Goal: Task Accomplishment & Management: Use online tool/utility

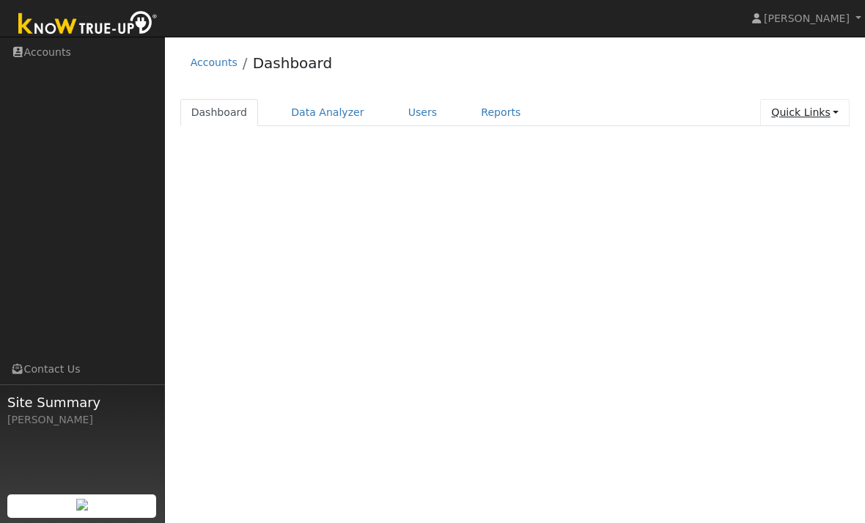
click at [802, 116] on link "Quick Links" at bounding box center [804, 112] width 89 height 27
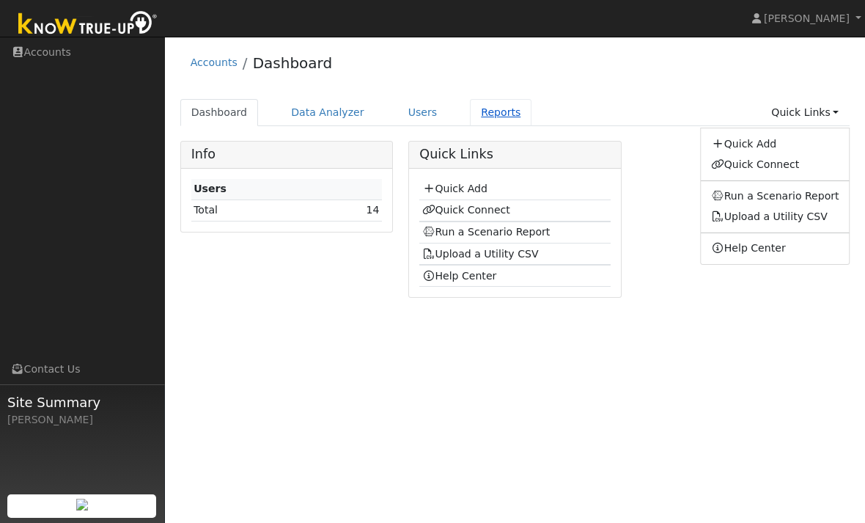
click at [486, 111] on link "Reports" at bounding box center [501, 112] width 62 height 27
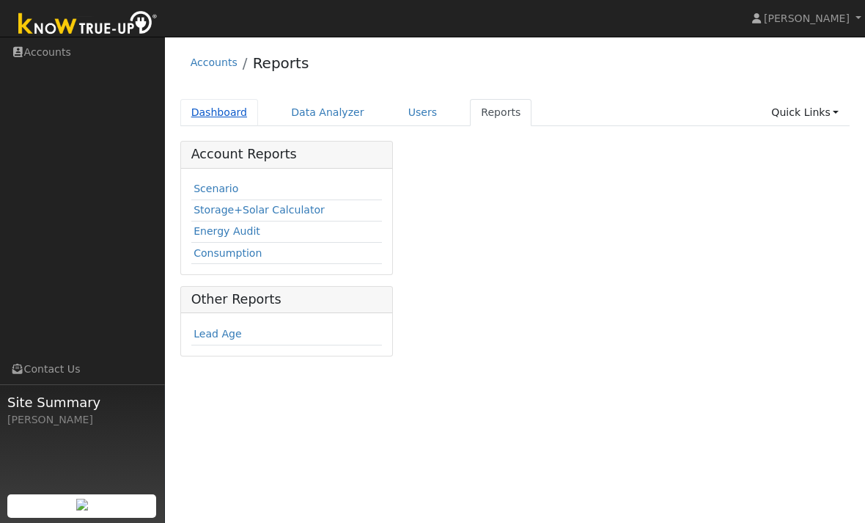
click at [245, 99] on link "Dashboard" at bounding box center [219, 112] width 78 height 27
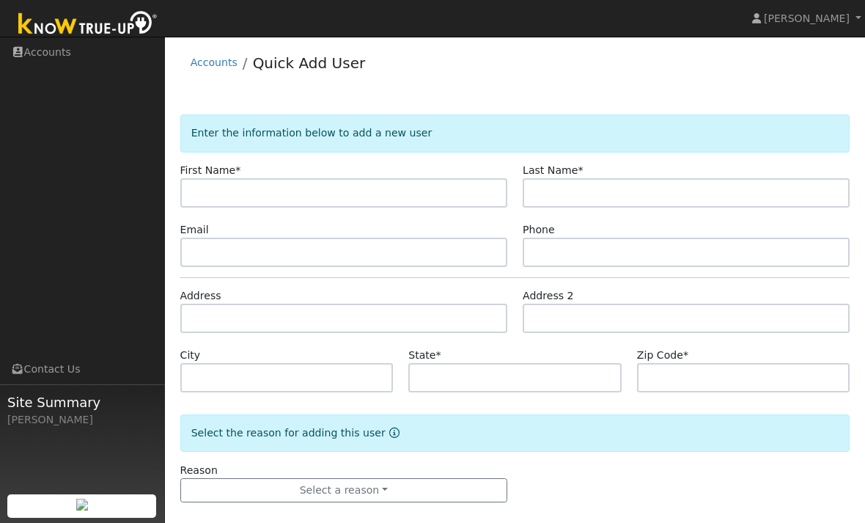
type input "M"
type input "Wendy"
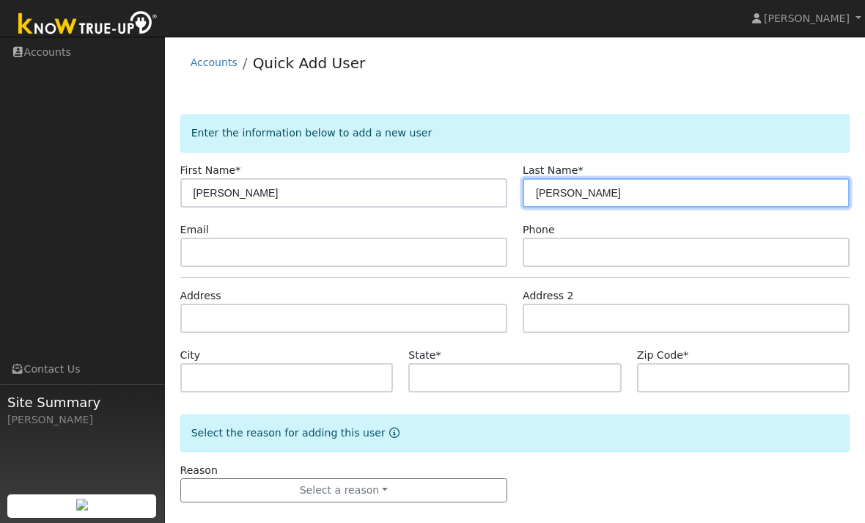
type input "Ducos"
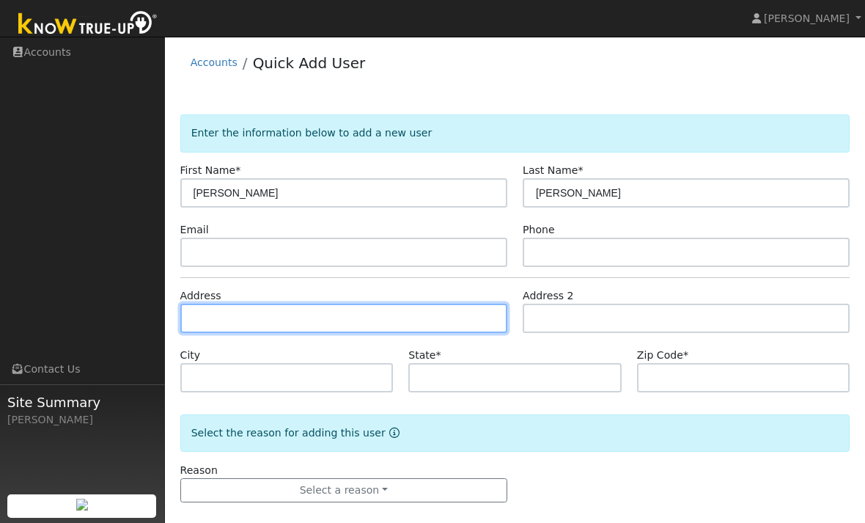
click at [407, 323] on input "text" at bounding box center [343, 317] width 327 height 29
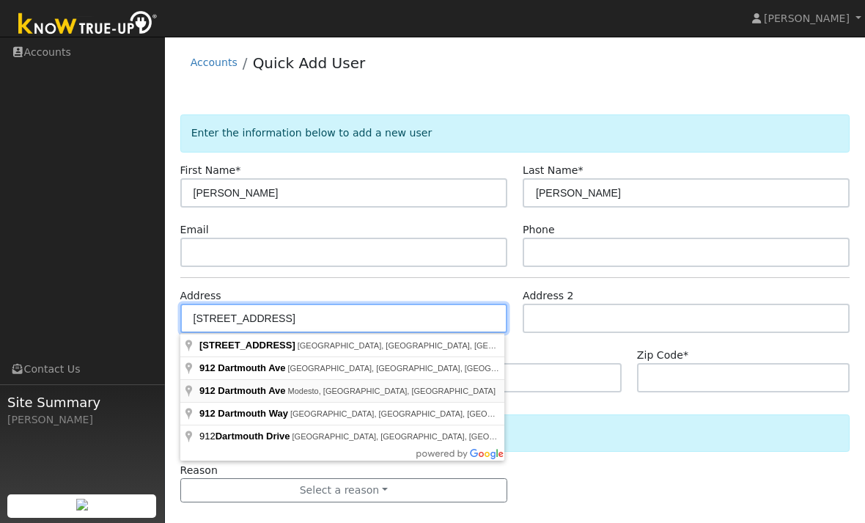
type input "912 Dartmouth Avenue"
type input "Modesto"
type input "CA"
type input "95350"
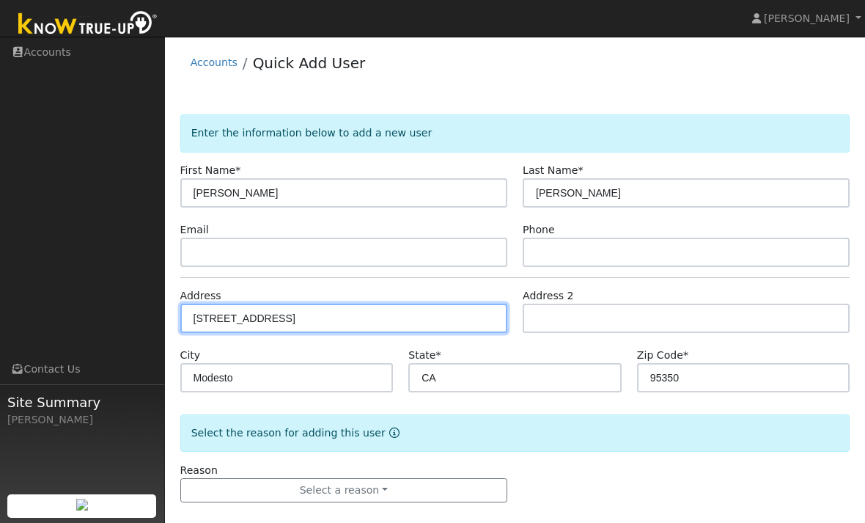
scroll to position [15, 0]
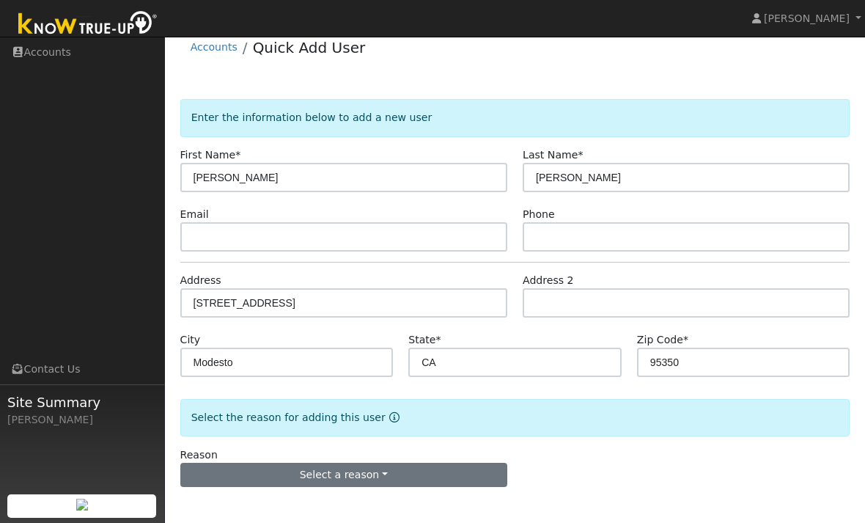
click at [430, 474] on button "Select a reason" at bounding box center [343, 474] width 327 height 25
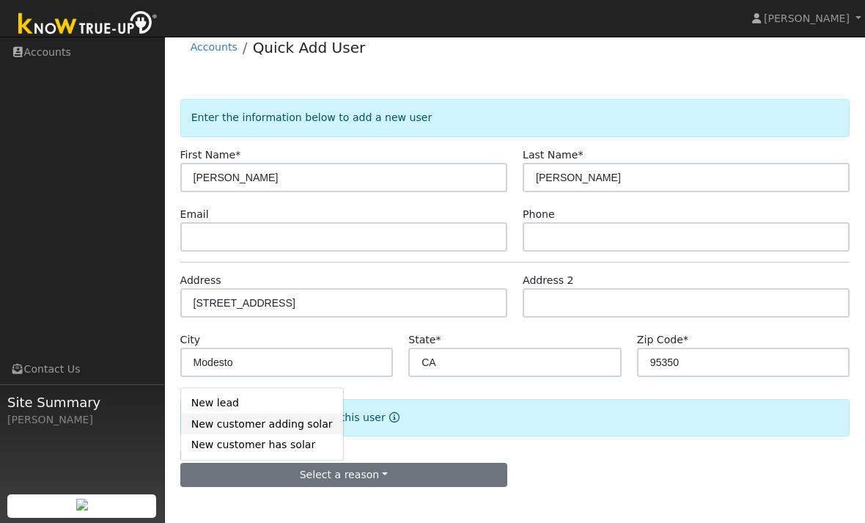
click at [279, 423] on link "New customer adding solar" at bounding box center [262, 423] width 162 height 21
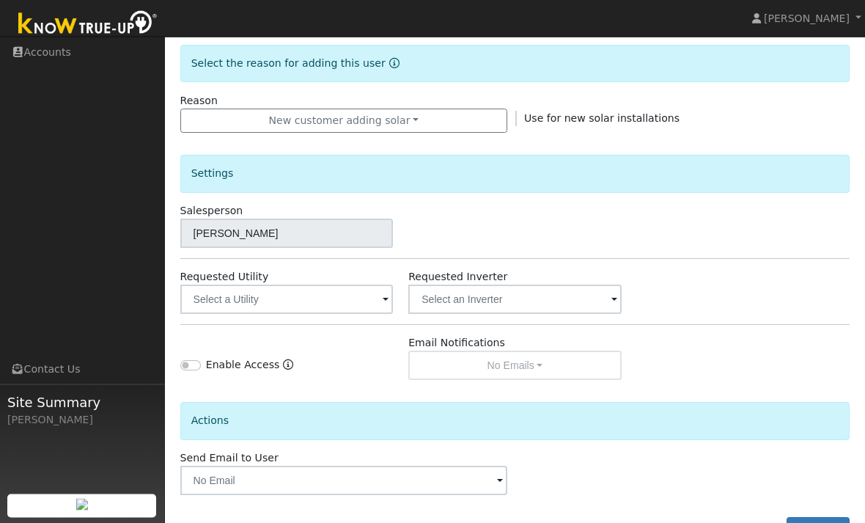
scroll to position [377, 0]
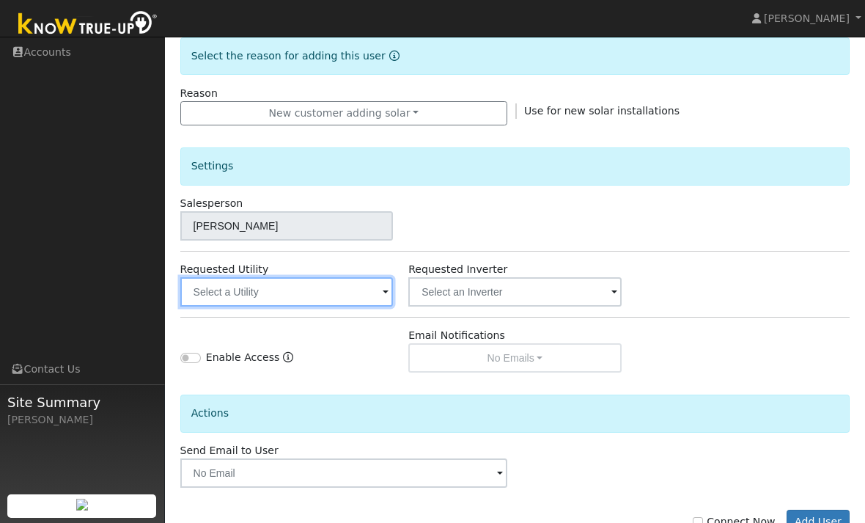
click at [324, 292] on input "text" at bounding box center [286, 291] width 213 height 29
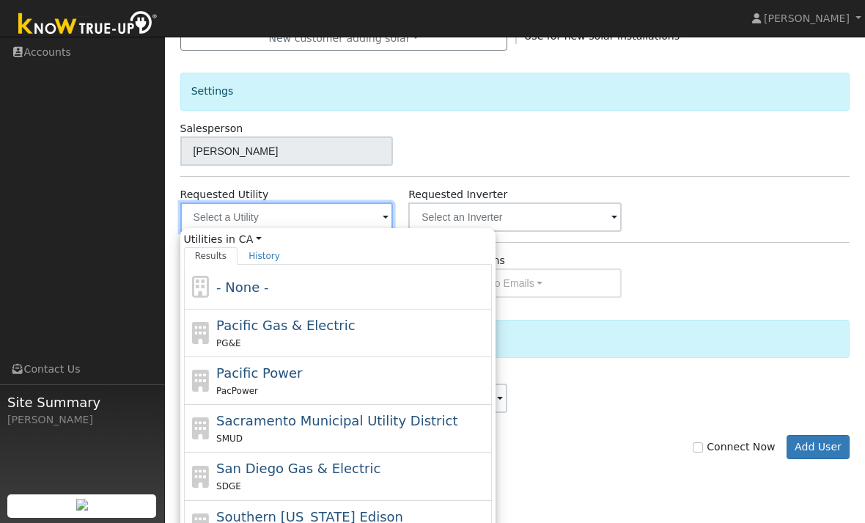
scroll to position [459, 0]
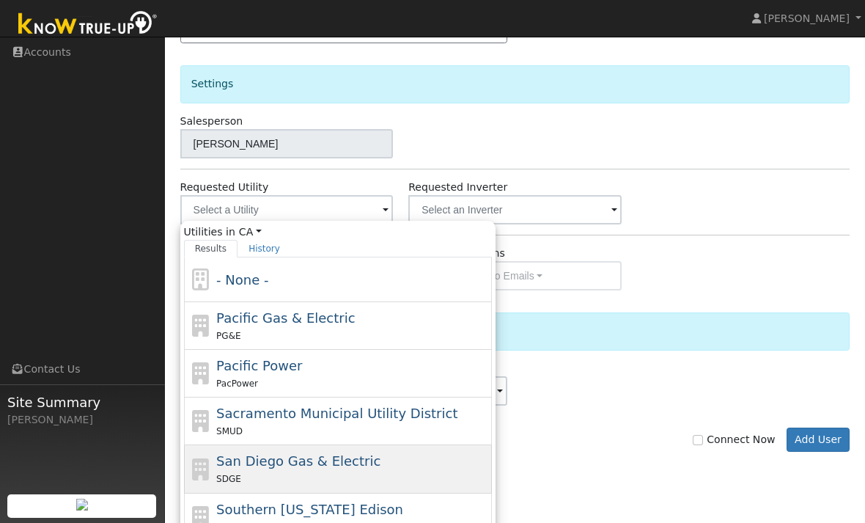
click at [384, 473] on div "SDGE" at bounding box center [352, 478] width 272 height 15
type input "San Diego Gas & Electric"
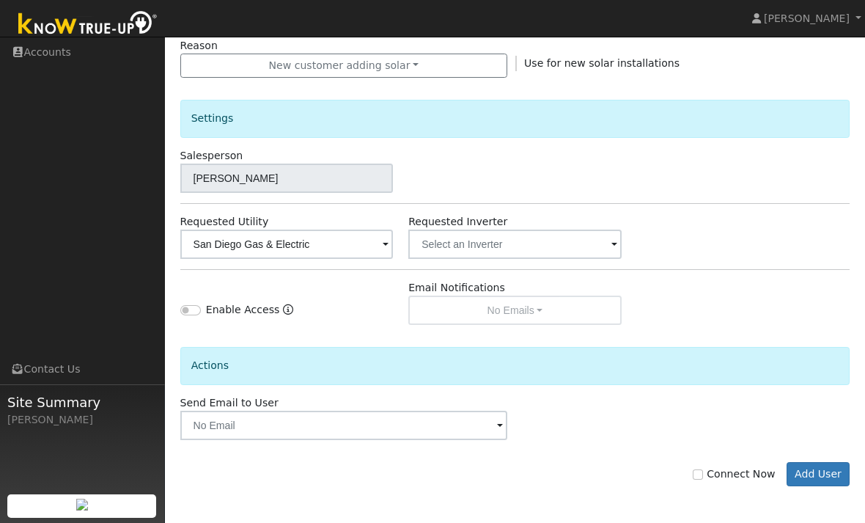
scroll to position [377, 0]
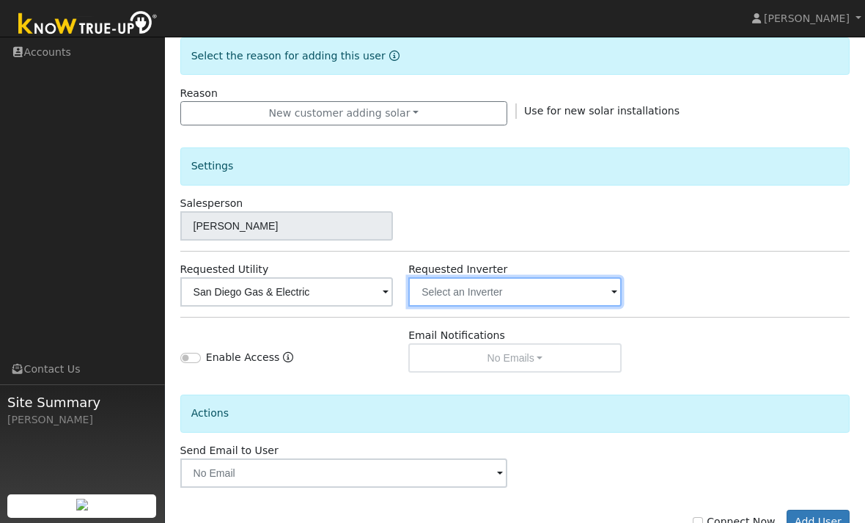
click at [561, 298] on input "text" at bounding box center [514, 291] width 213 height 29
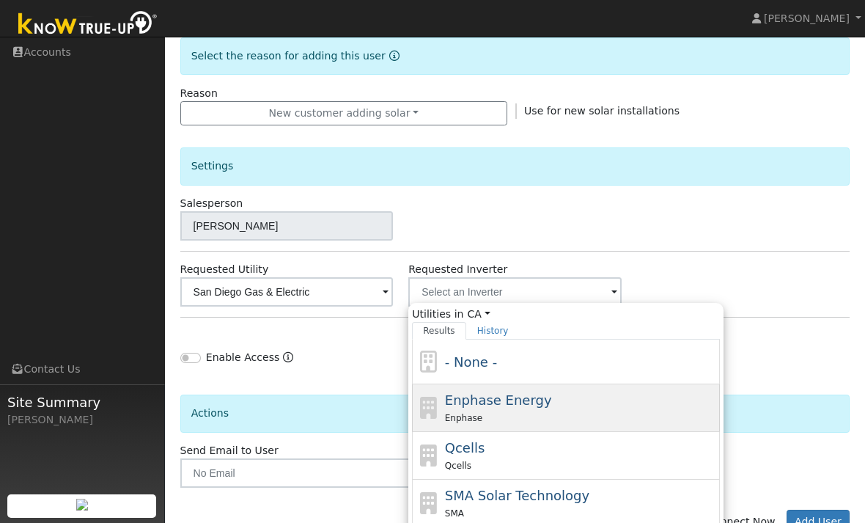
click at [603, 416] on div "Enphase" at bounding box center [581, 417] width 272 height 15
type input "Enphase Energy"
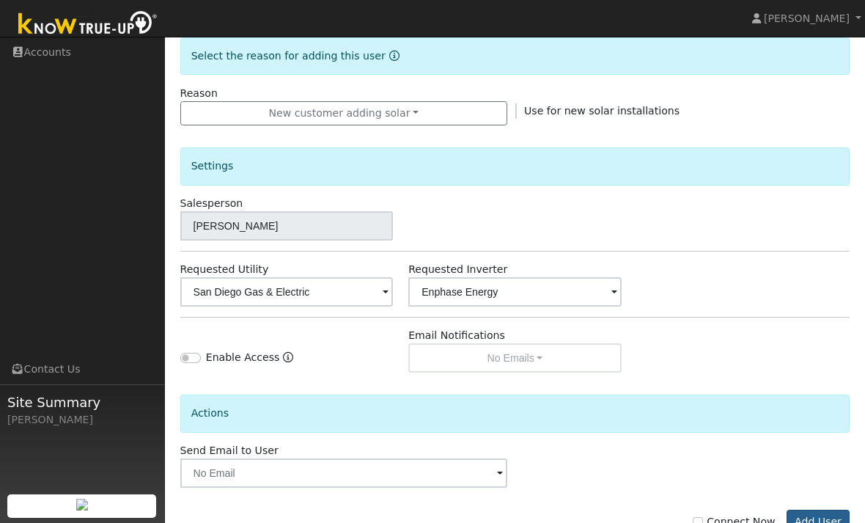
click at [819, 519] on button "Add User" at bounding box center [818, 521] width 64 height 25
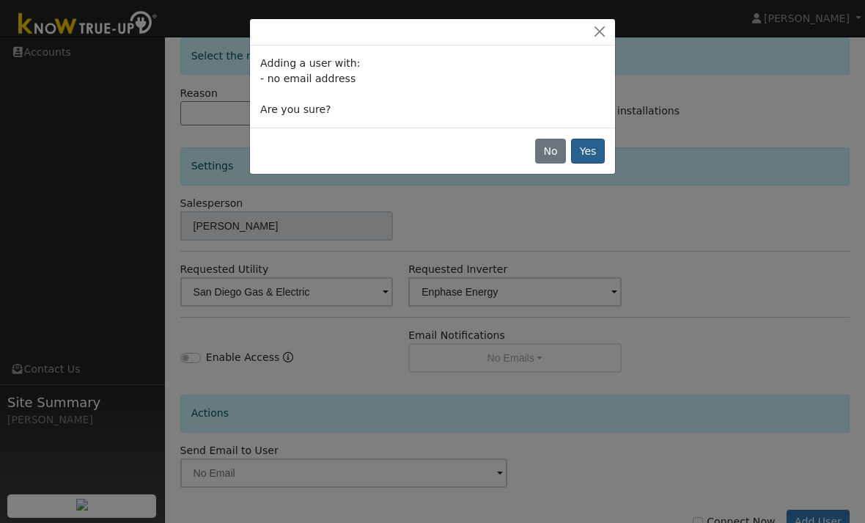
click at [580, 144] on button "Yes" at bounding box center [588, 151] width 34 height 25
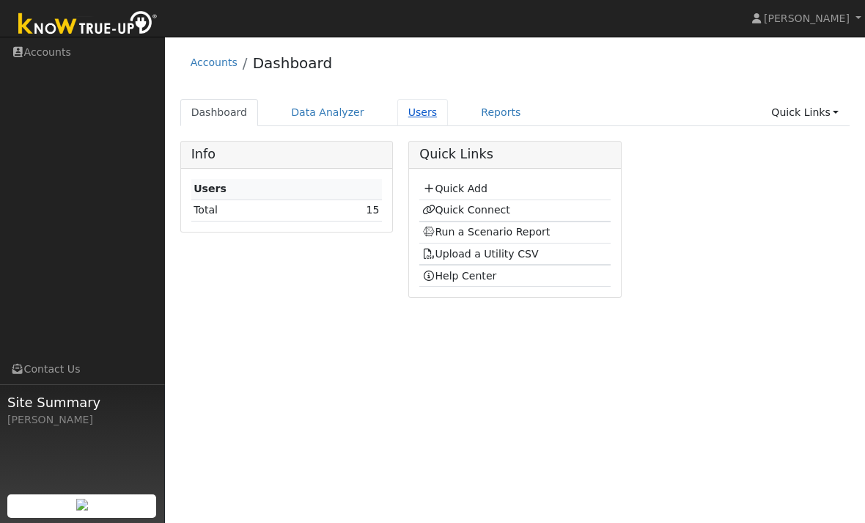
click at [402, 117] on link "Users" at bounding box center [422, 112] width 51 height 27
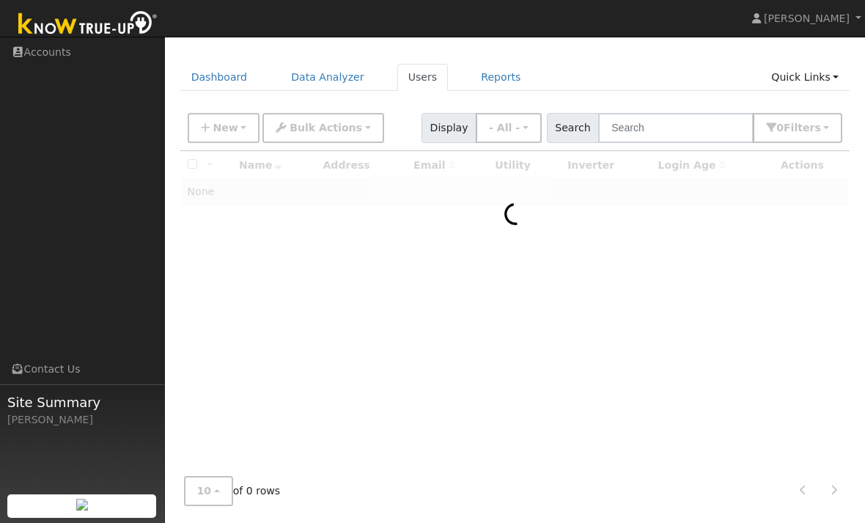
scroll to position [36, 0]
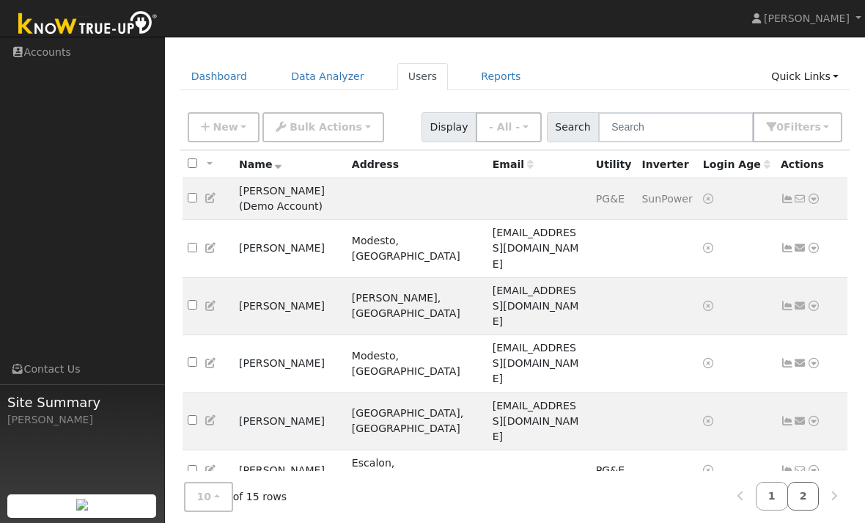
click at [805, 506] on link "2" at bounding box center [803, 496] width 32 height 29
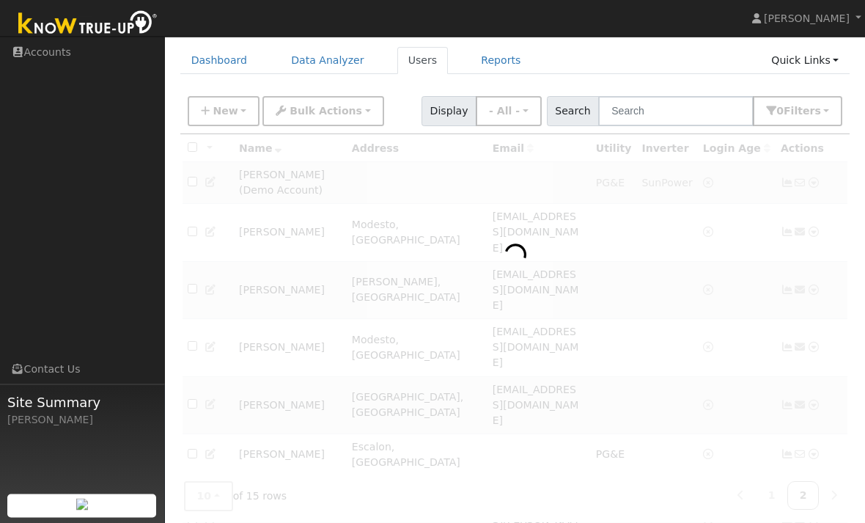
scroll to position [65, 0]
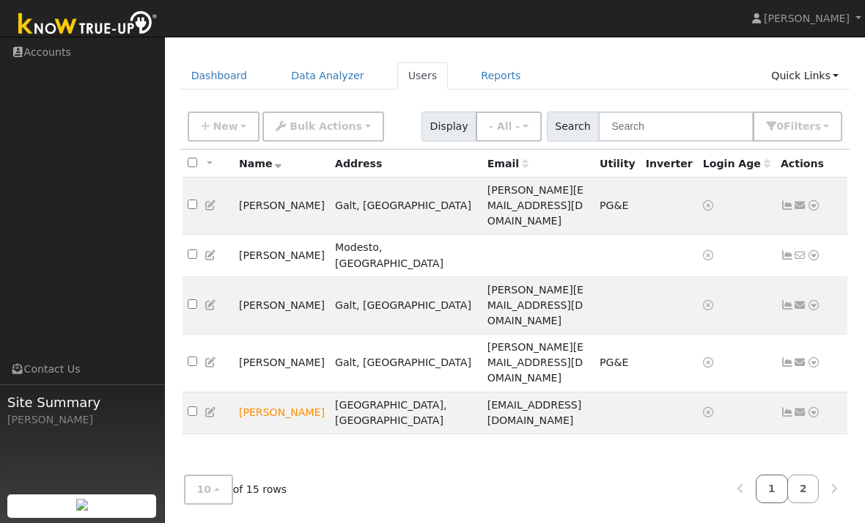
click at [776, 483] on link "1" at bounding box center [772, 488] width 32 height 29
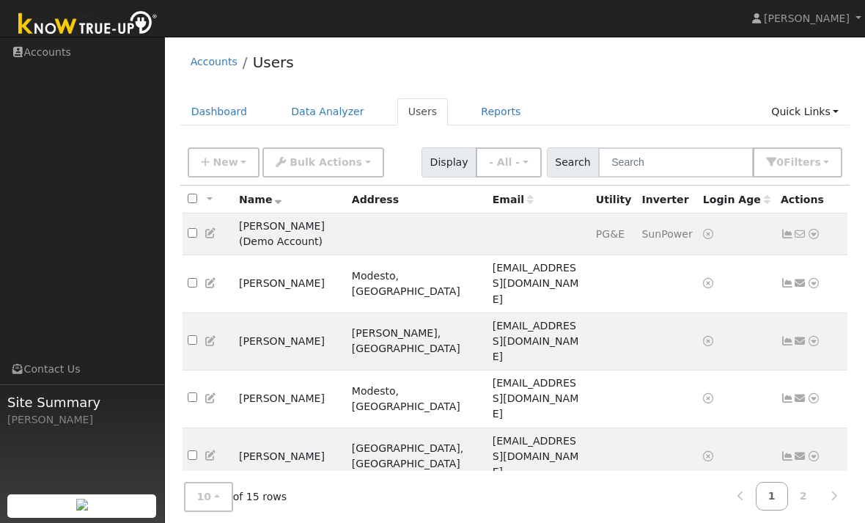
scroll to position [18, 0]
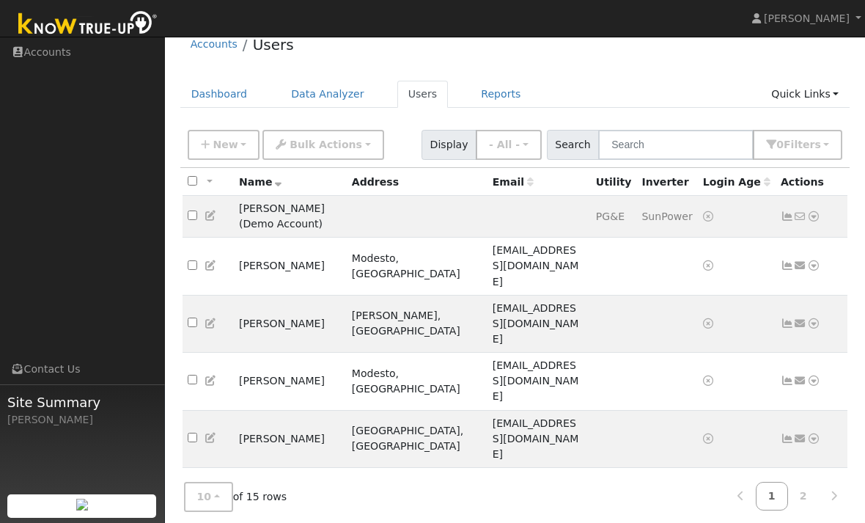
click at [660, 521] on link "Scenario" at bounding box center [657, 531] width 109 height 21
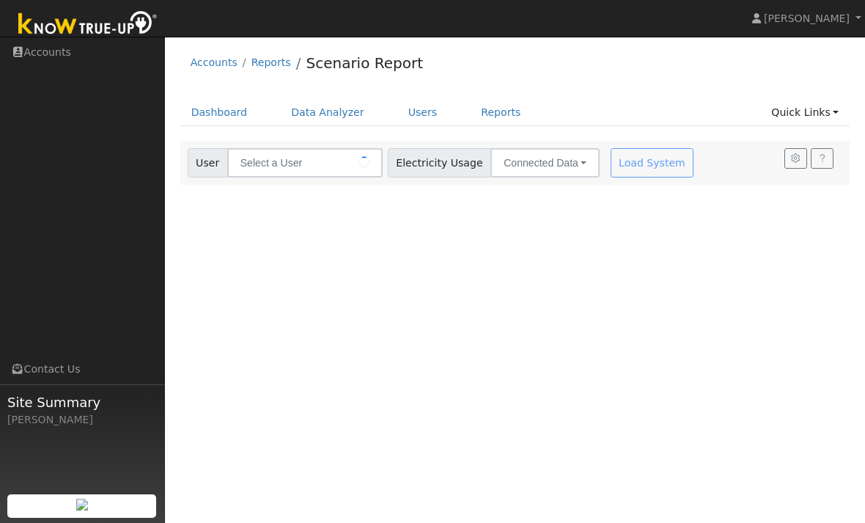
type input "[PERSON_NAME]"
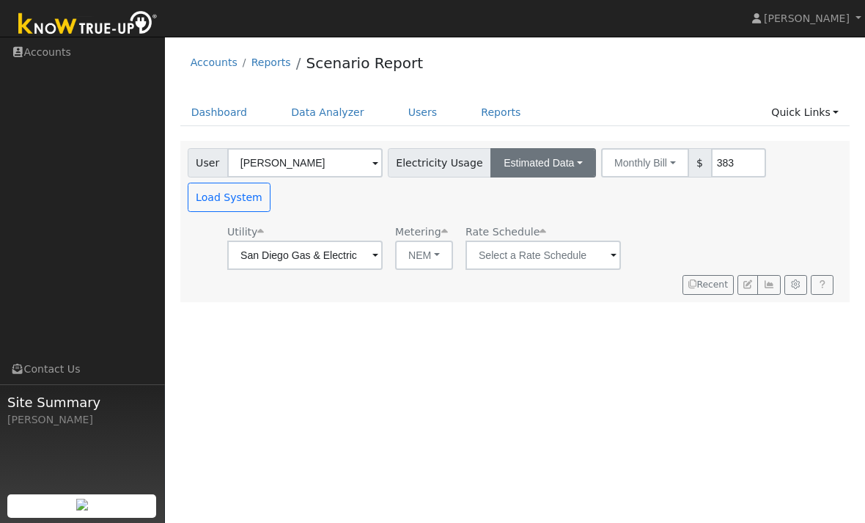
click at [507, 158] on button "Estimated Data" at bounding box center [543, 162] width 106 height 29
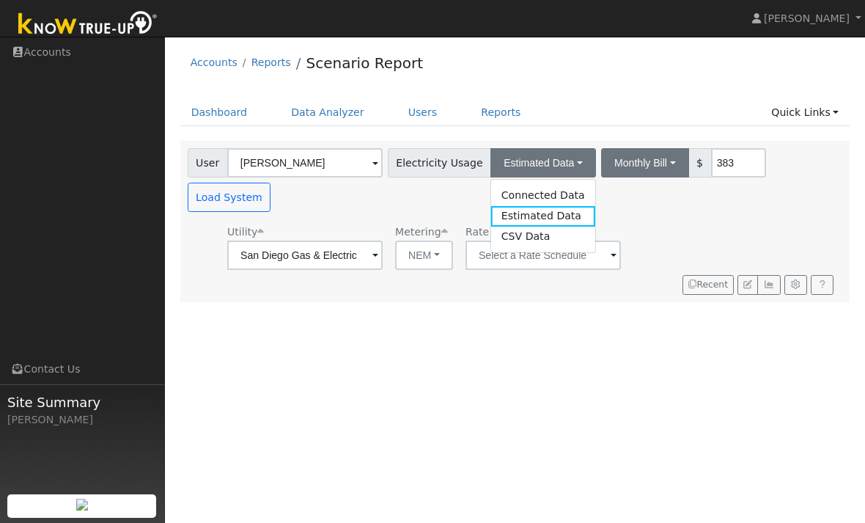
click at [610, 163] on button "Monthly Bill" at bounding box center [645, 162] width 88 height 29
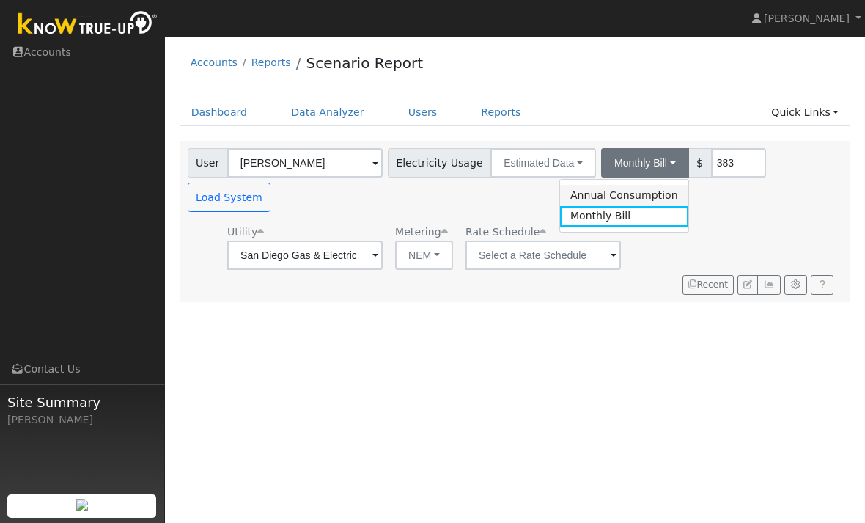
click at [605, 191] on link "Annual Consumption" at bounding box center [624, 195] width 128 height 21
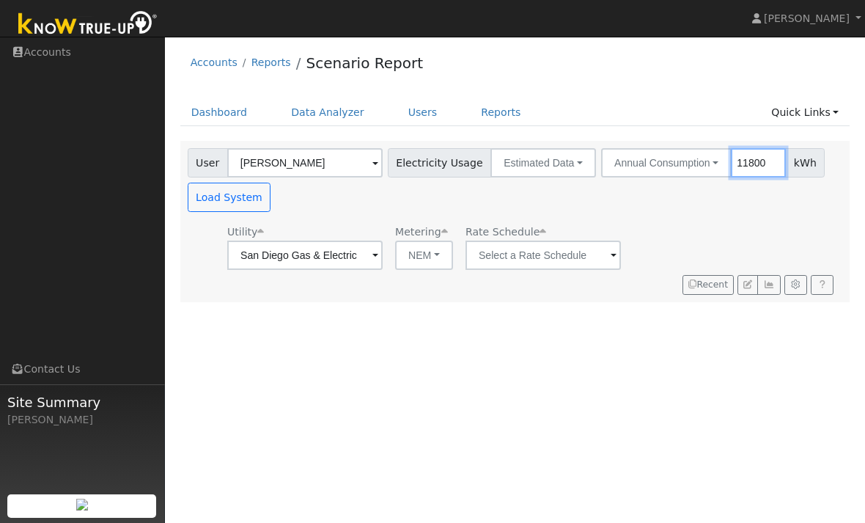
type input "11800"
click at [527, 261] on input "text" at bounding box center [542, 254] width 155 height 29
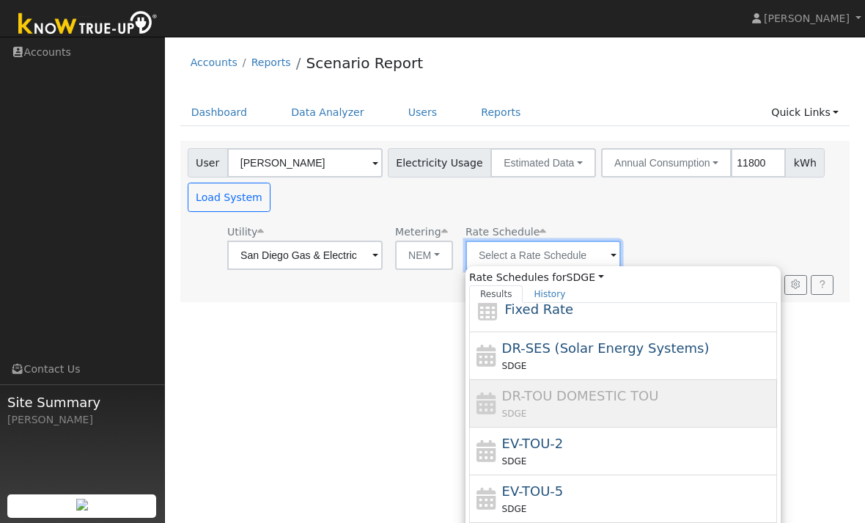
scroll to position [65, 0]
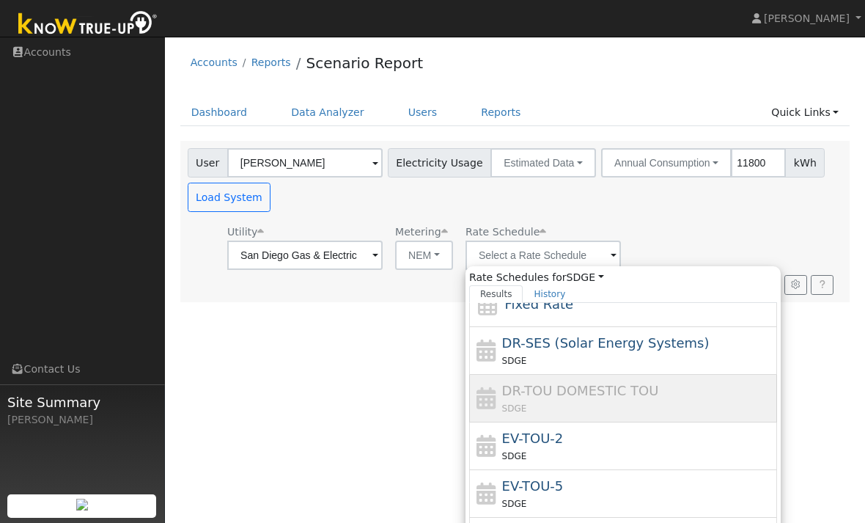
click at [352, 427] on div "User Profile First name Last name Email Email Notifications No Emails No Emails…" at bounding box center [515, 280] width 700 height 486
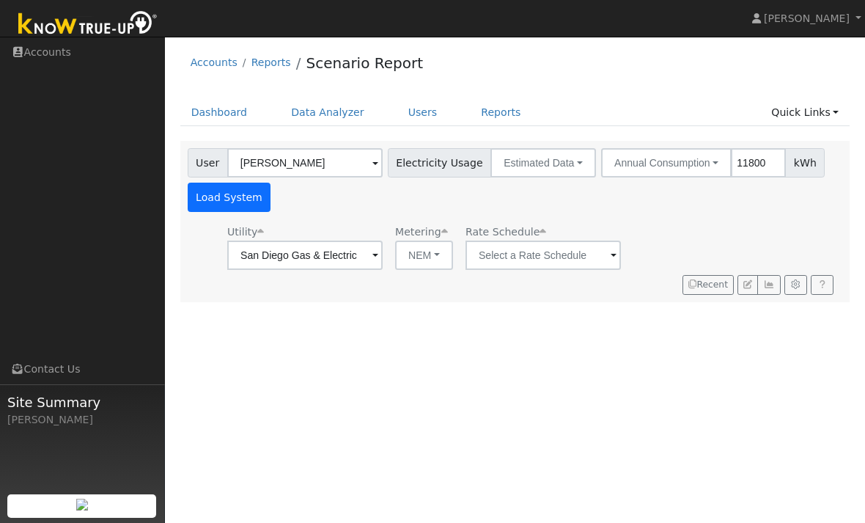
click at [225, 204] on button "Load System" at bounding box center [230, 196] width 84 height 29
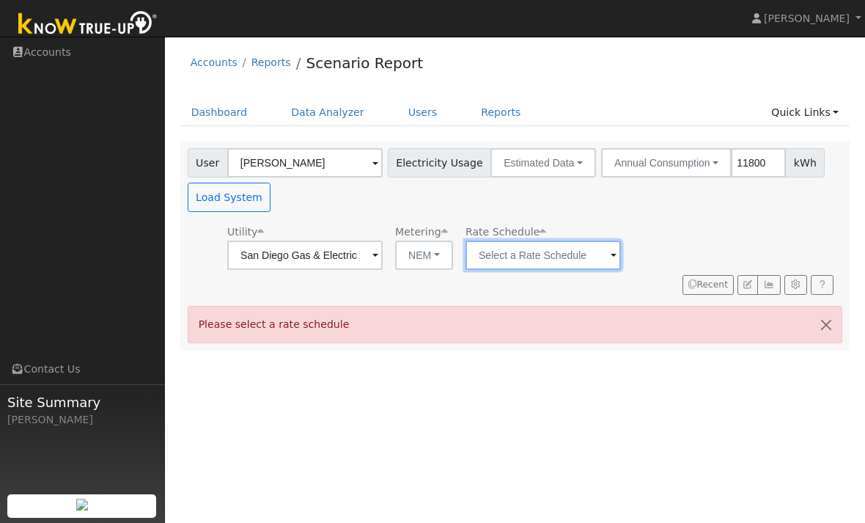
click at [487, 251] on input "text" at bounding box center [542, 254] width 155 height 29
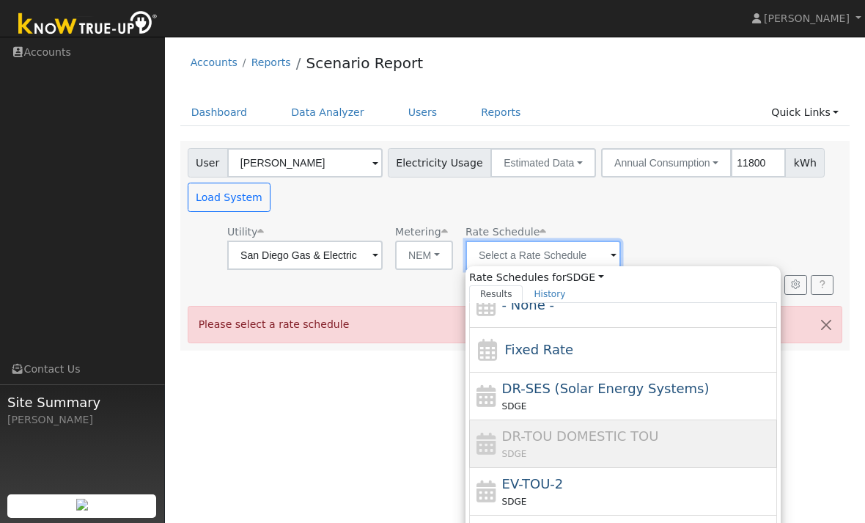
scroll to position [18, 0]
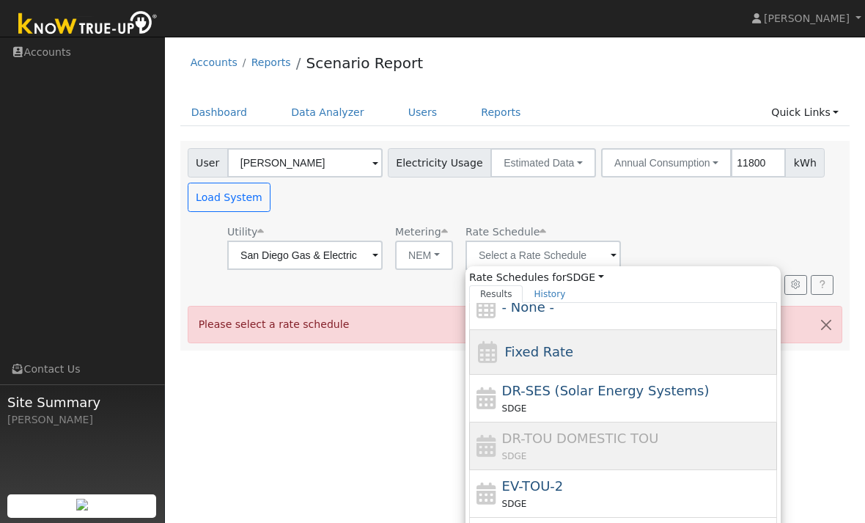
click at [594, 352] on div "Fixed Rate" at bounding box center [623, 352] width 308 height 45
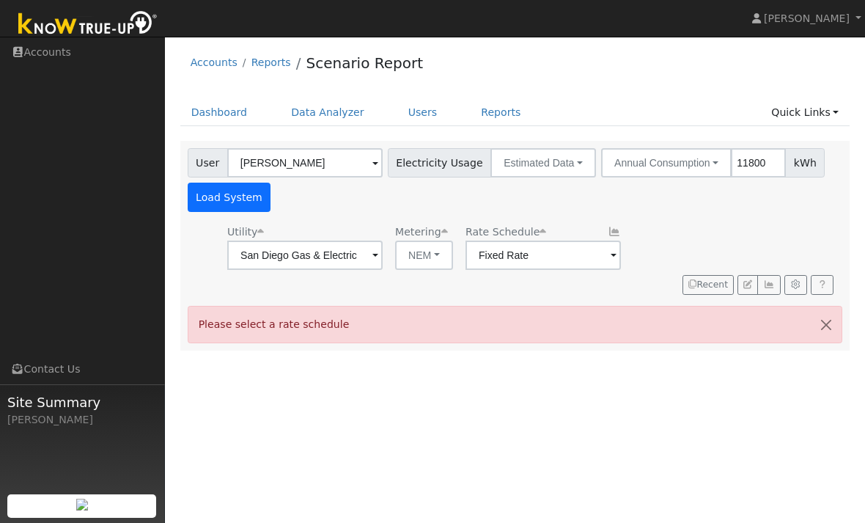
click at [228, 197] on button "Load System" at bounding box center [230, 196] width 84 height 29
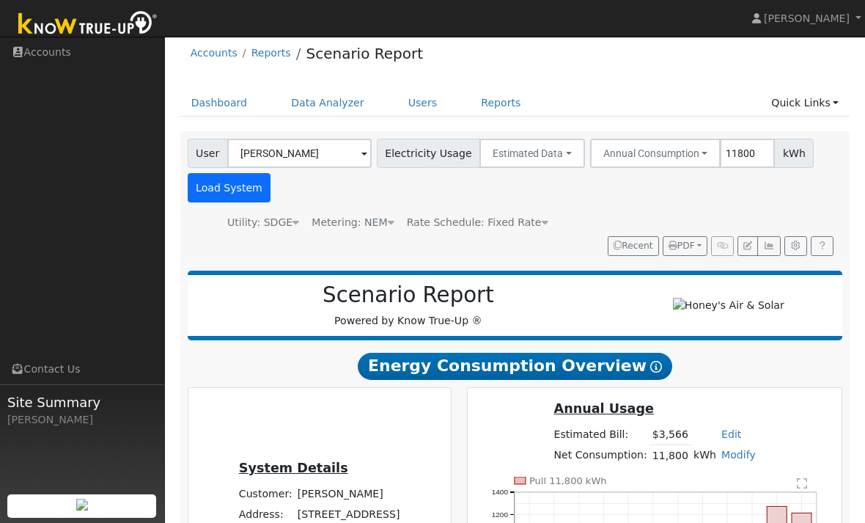
scroll to position [10, 0]
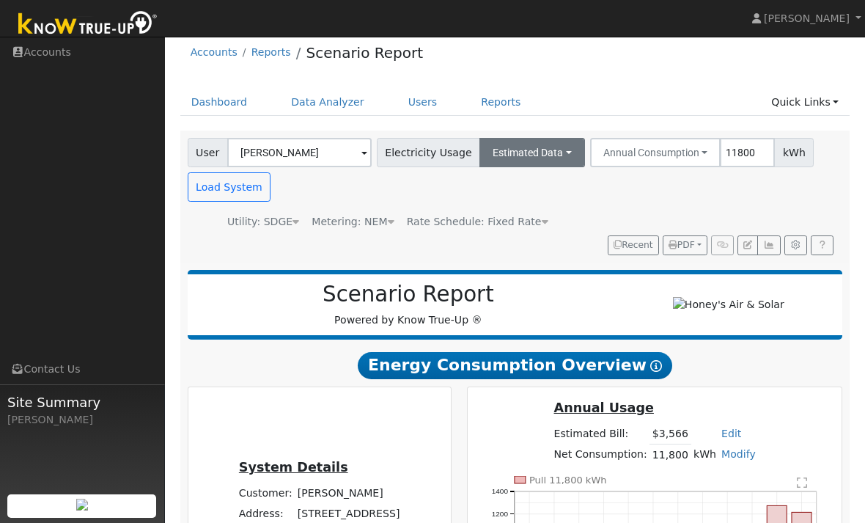
click at [550, 157] on button "Estimated Data" at bounding box center [532, 152] width 106 height 29
click at [370, 208] on div "User [PERSON_NAME] Account Default Account Default Account [STREET_ADDRESS] Pri…" at bounding box center [512, 184] width 655 height 92
click at [520, 220] on span "Rate Schedule: Fixed Rate" at bounding box center [477, 221] width 141 height 12
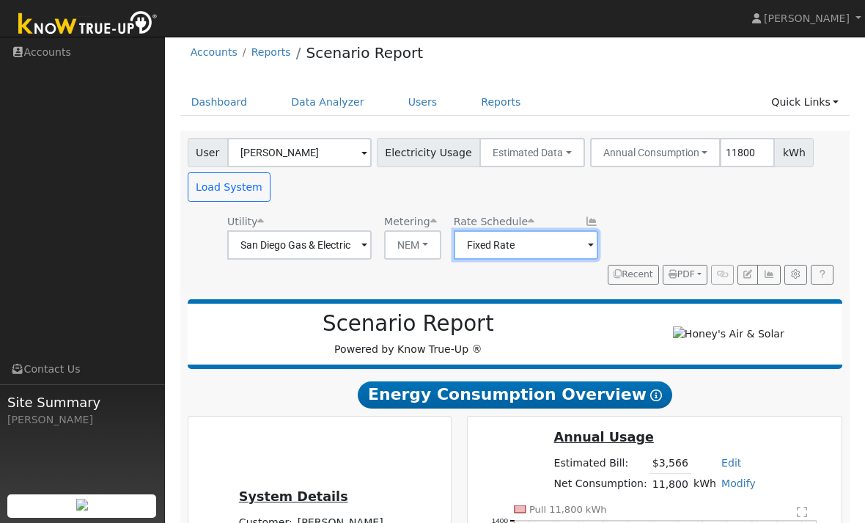
click at [551, 248] on input "Fixed Rate" at bounding box center [526, 244] width 144 height 29
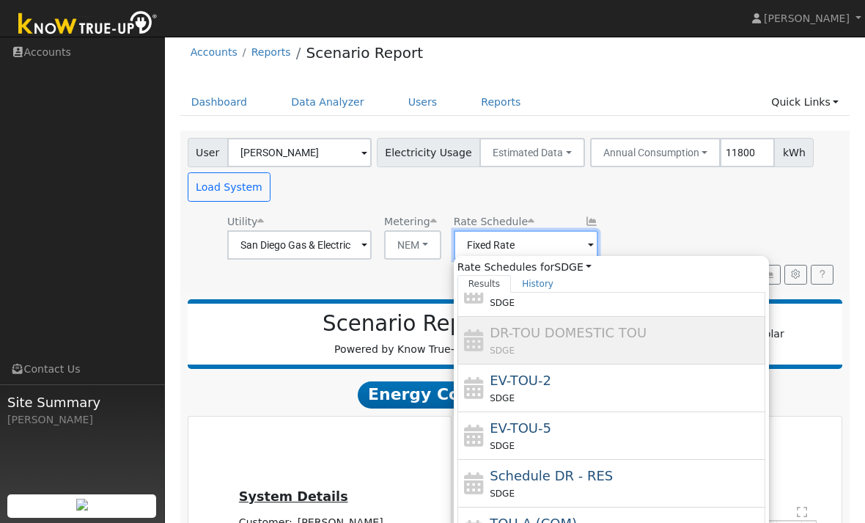
scroll to position [112, 0]
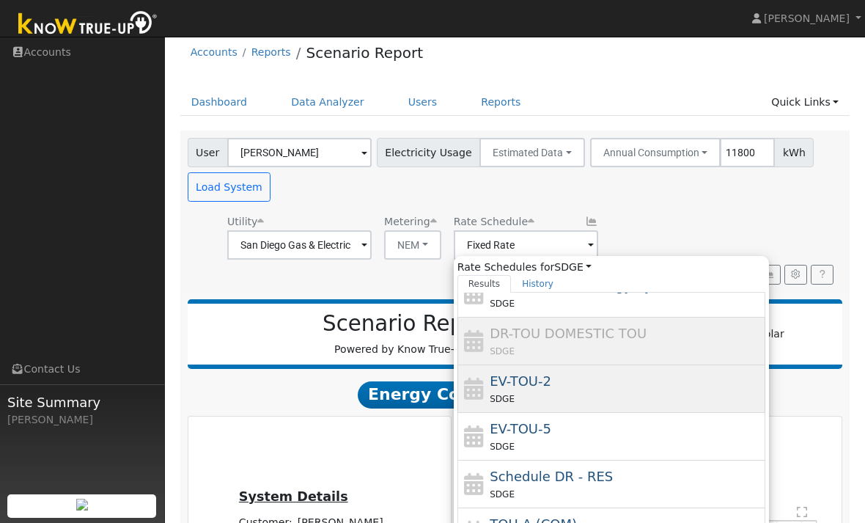
click at [659, 398] on div "SDGE" at bounding box center [626, 398] width 272 height 15
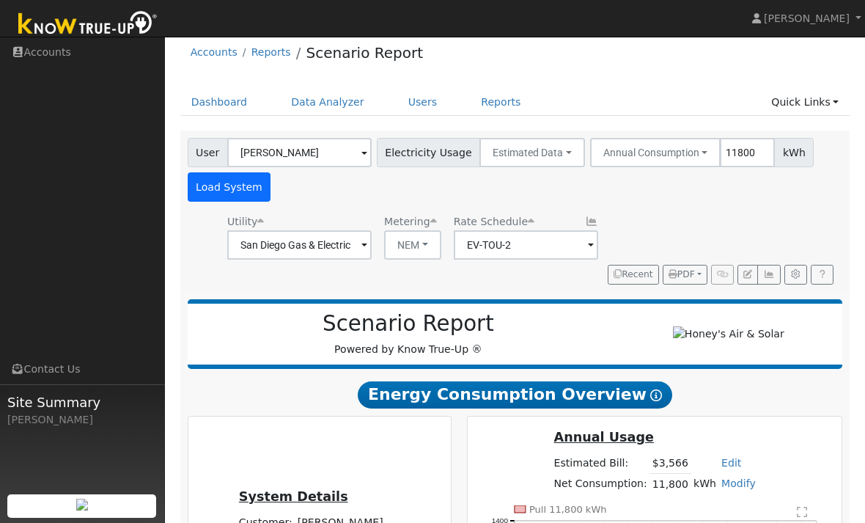
click at [232, 191] on button "Load System" at bounding box center [230, 186] width 84 height 29
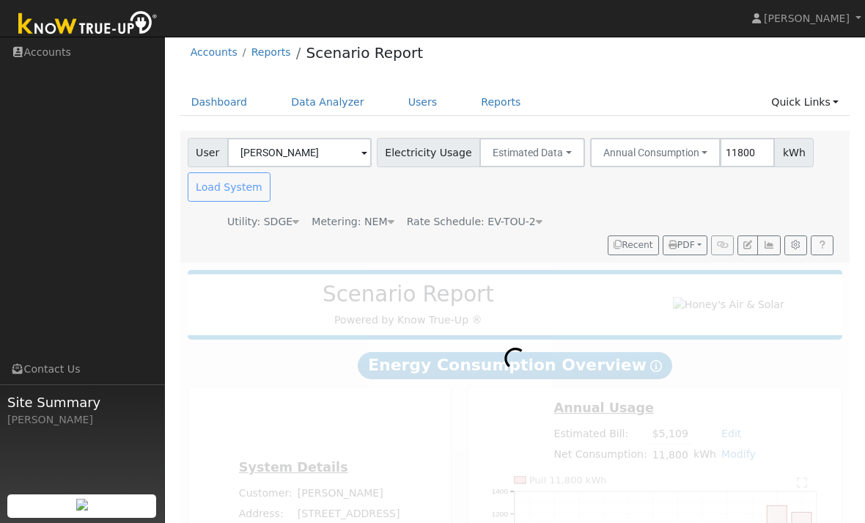
click at [536, 218] on icon at bounding box center [539, 221] width 7 height 10
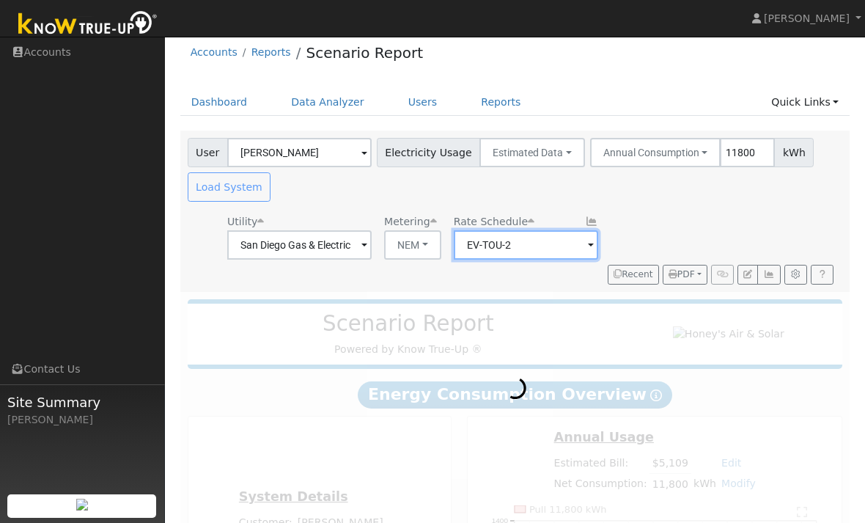
click at [551, 249] on input "EV-TOU-2" at bounding box center [526, 244] width 144 height 29
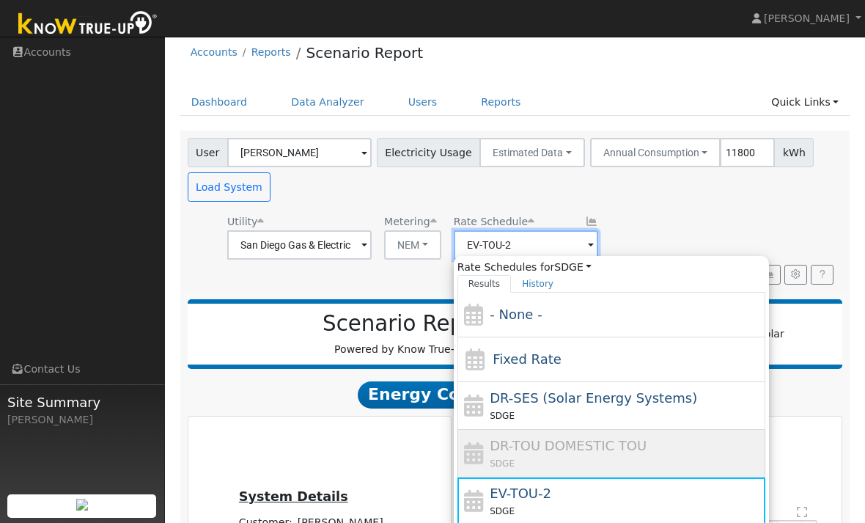
scroll to position [0, 0]
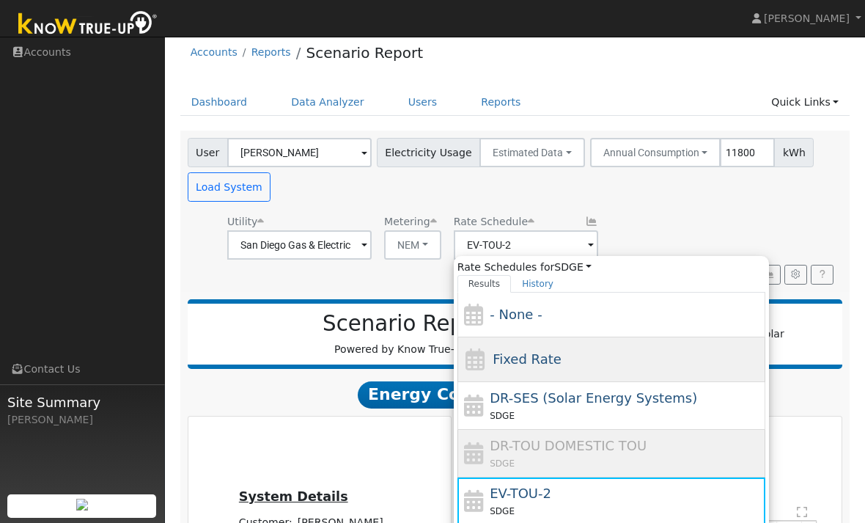
click at [567, 347] on div "Fixed Rate" at bounding box center [611, 359] width 308 height 45
type input "Fixed Rate"
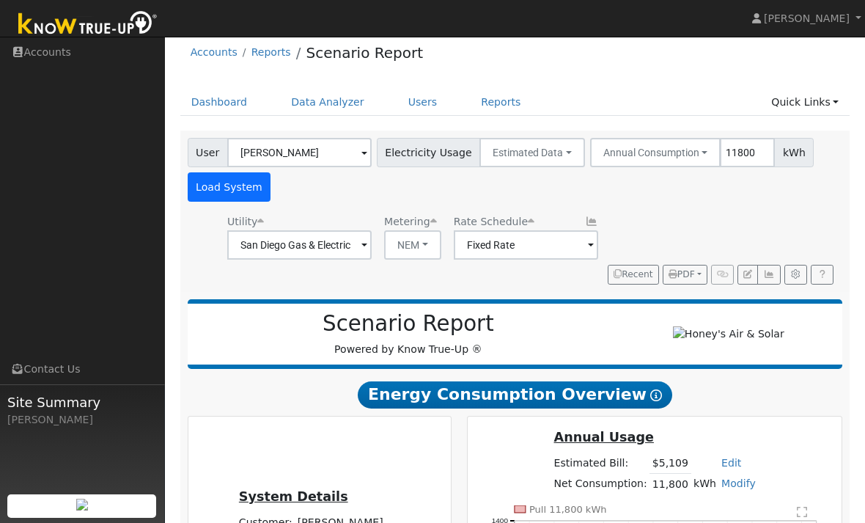
click at [230, 191] on button "Load System" at bounding box center [230, 186] width 84 height 29
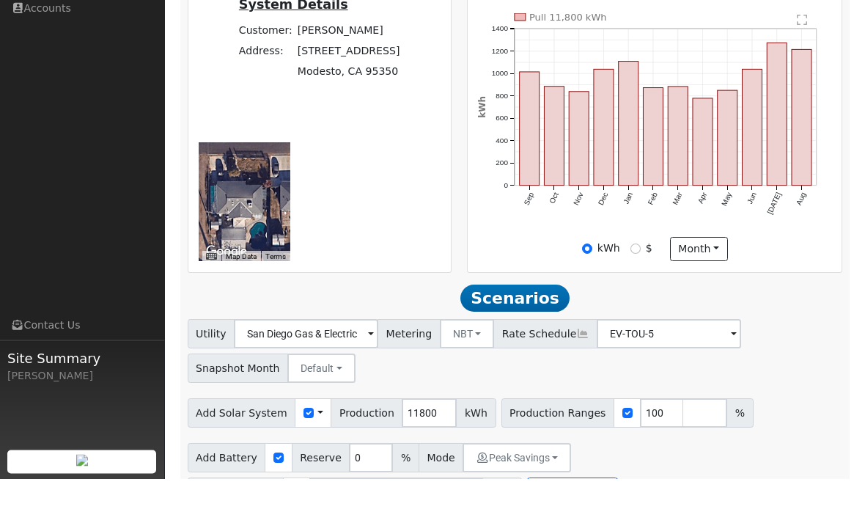
scroll to position [428, 0]
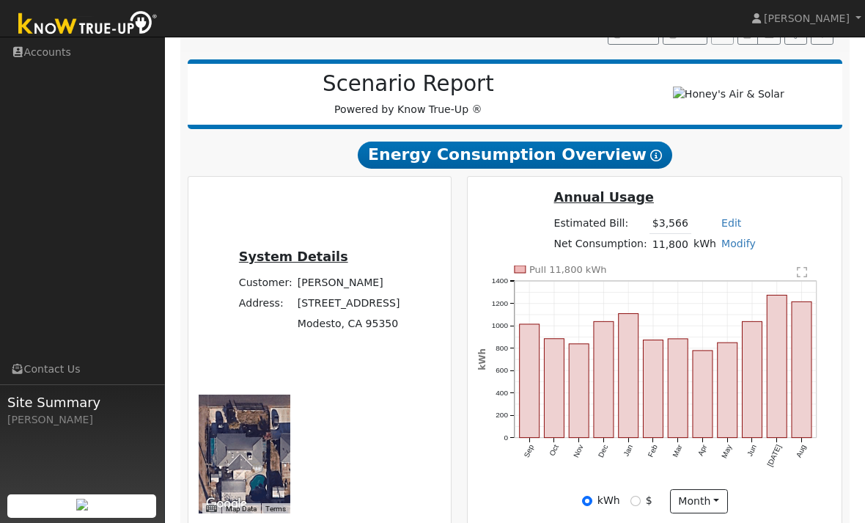
click at [298, 501] on div "To navigate the map with touch gestures double-tap and hold your finger on the …" at bounding box center [244, 453] width 107 height 119
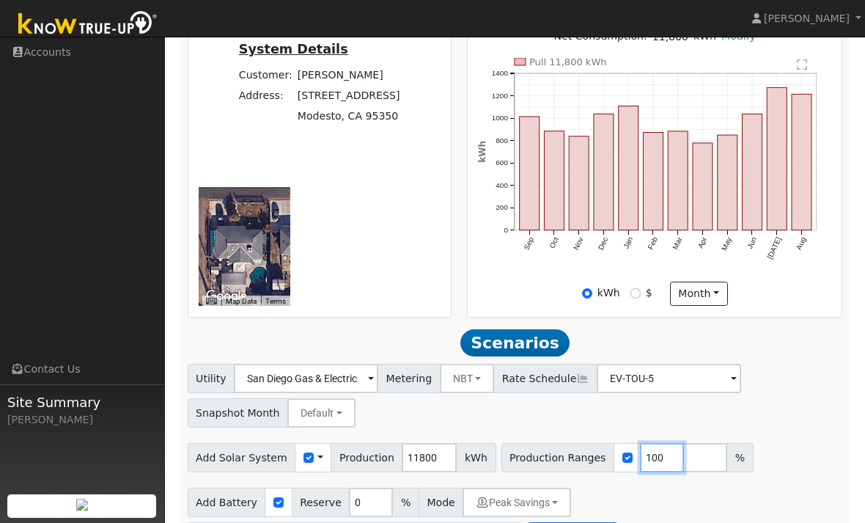
click at [640, 462] on input "100" at bounding box center [662, 457] width 44 height 29
type input "1"
type input "106"
type input "53"
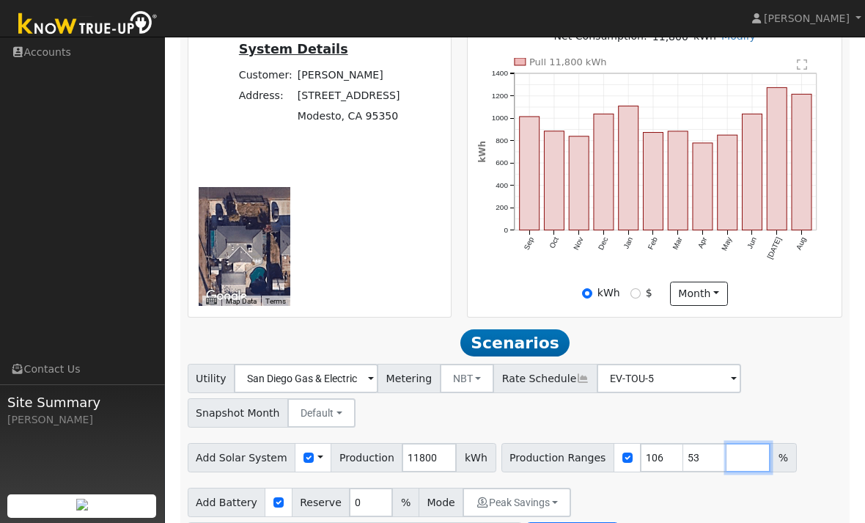
type input "106"
type input "2"
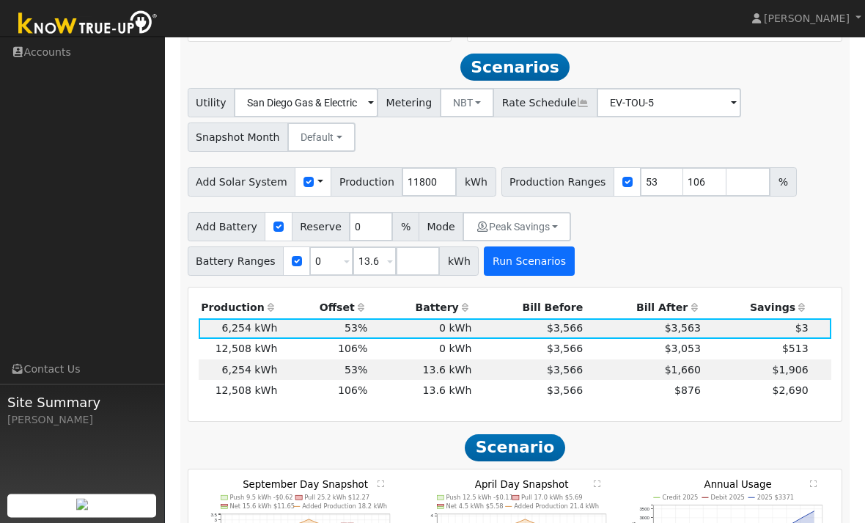
scroll to position [715, 0]
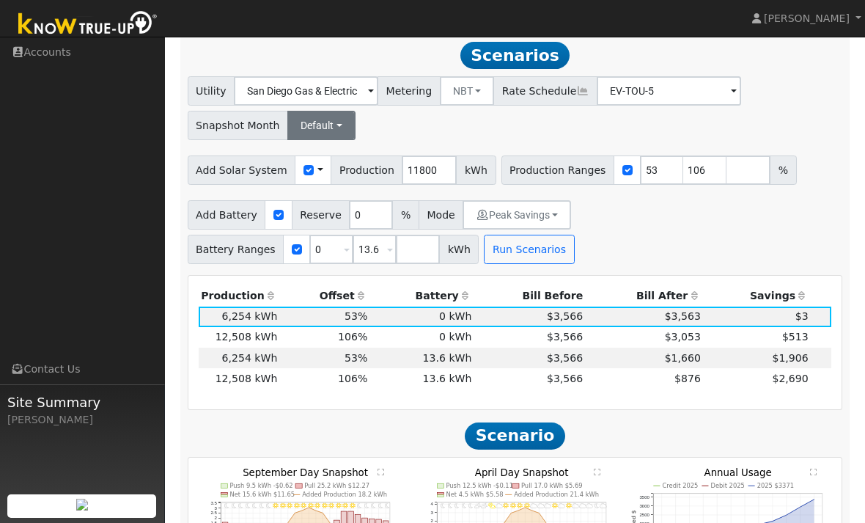
click at [333, 133] on button "Default" at bounding box center [321, 125] width 68 height 29
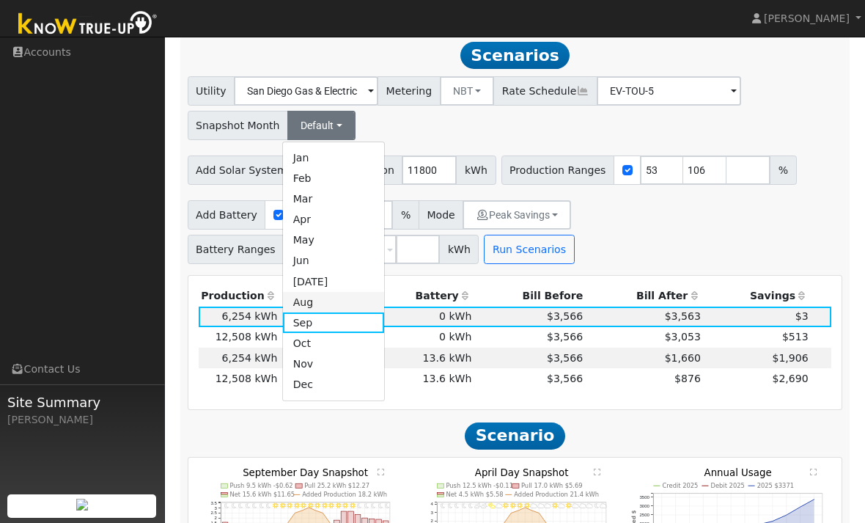
click at [315, 305] on link "Aug" at bounding box center [334, 302] width 102 height 21
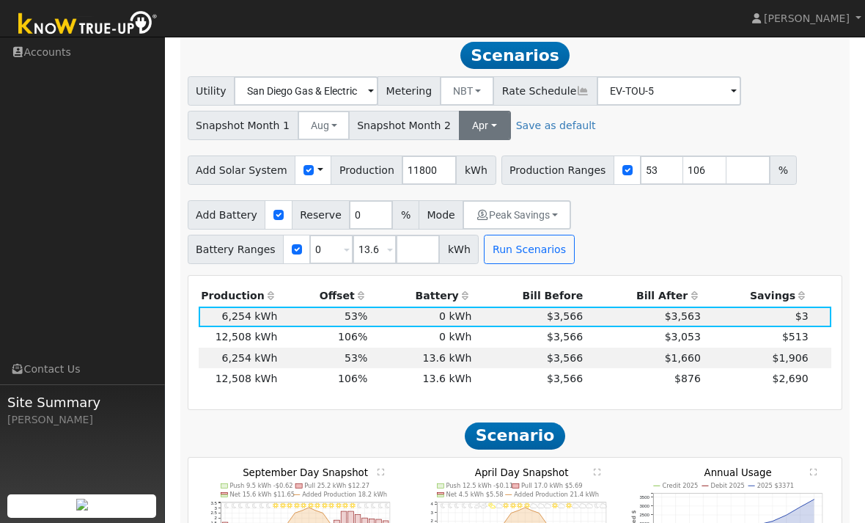
click at [476, 136] on button "Apr" at bounding box center [485, 125] width 52 height 29
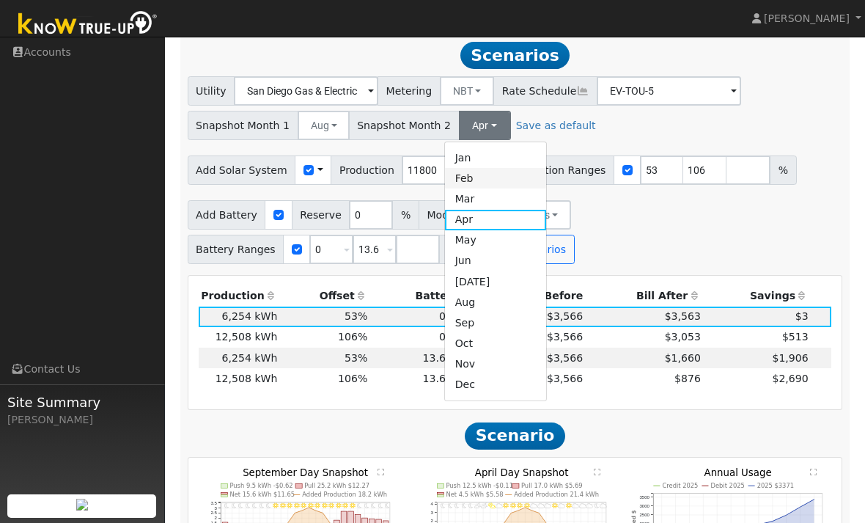
click at [478, 182] on link "Feb" at bounding box center [496, 178] width 102 height 21
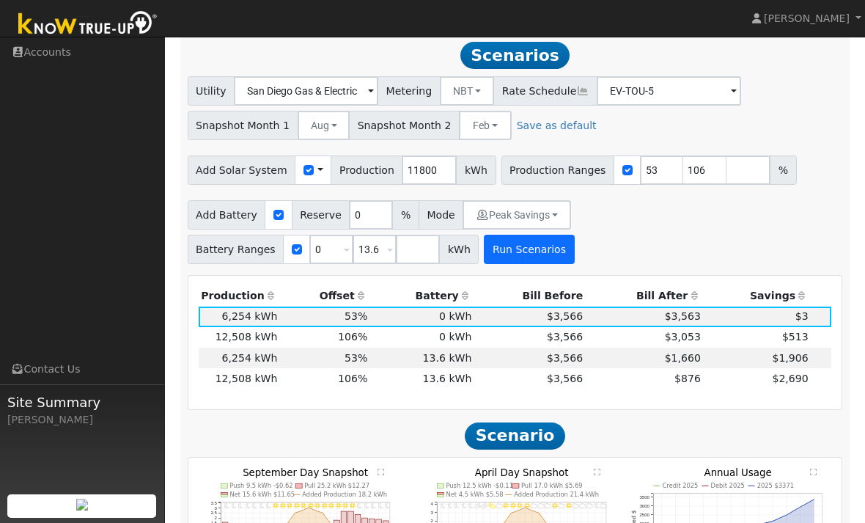
click at [515, 257] on button "Run Scenarios" at bounding box center [529, 249] width 90 height 29
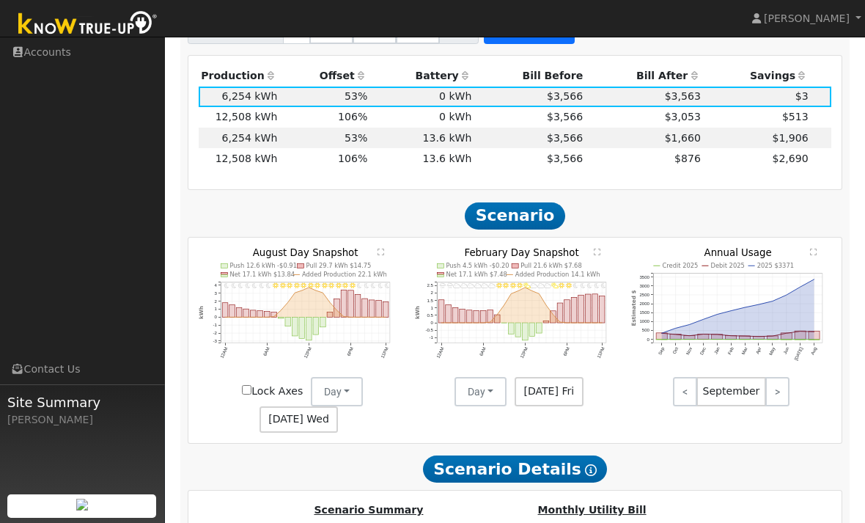
scroll to position [940, 0]
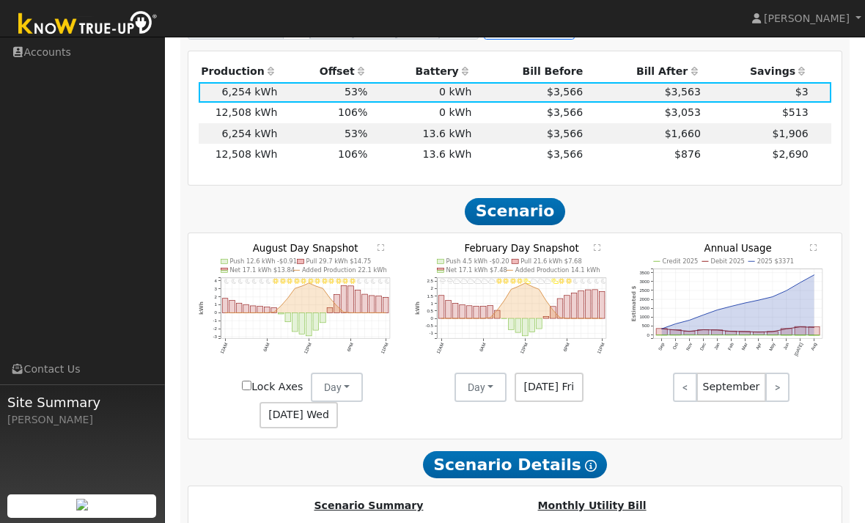
click at [383, 248] on text "" at bounding box center [381, 246] width 7 height 7
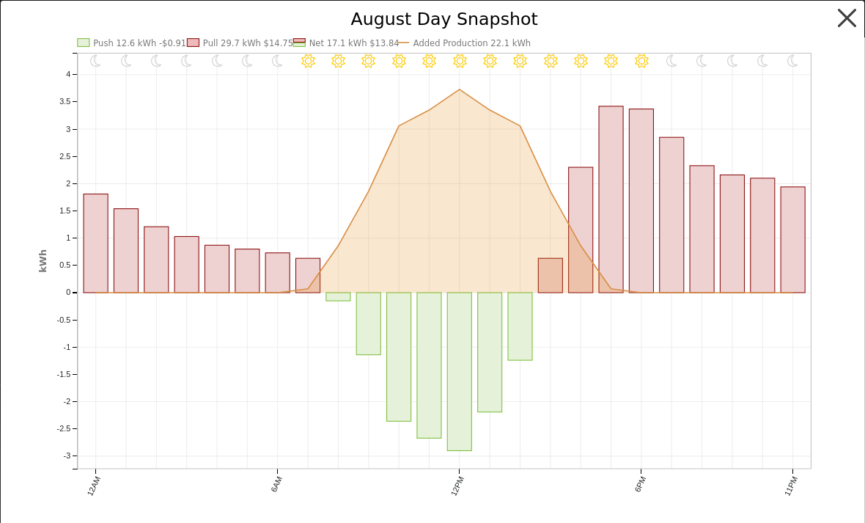
click at [847, 4] on button "button" at bounding box center [847, 18] width 28 height 28
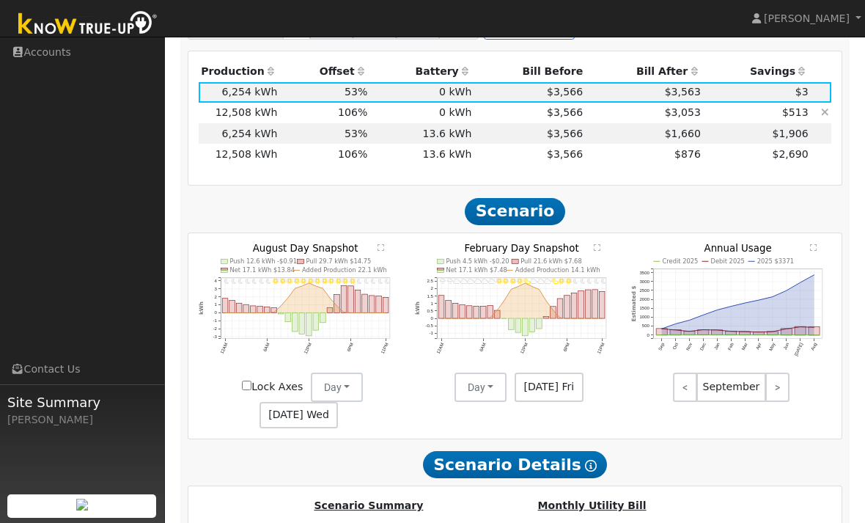
click at [755, 107] on td "$513" at bounding box center [757, 113] width 108 height 21
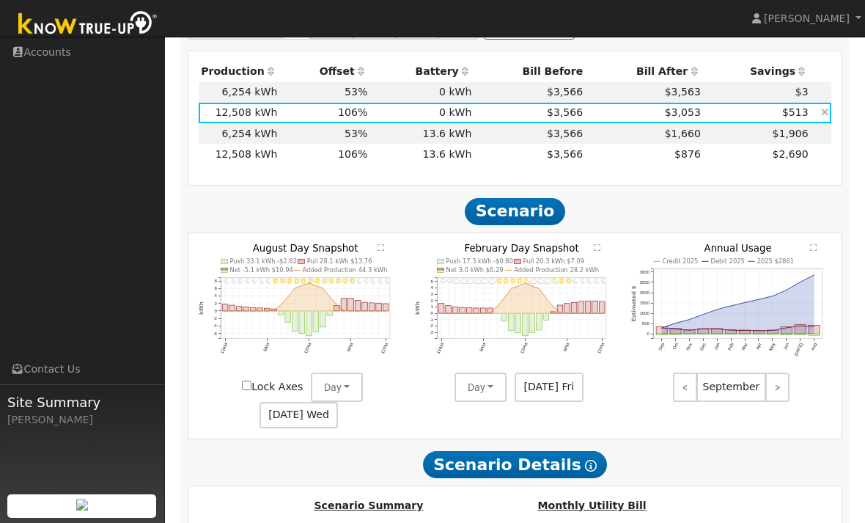
click at [753, 114] on td "$513" at bounding box center [757, 113] width 108 height 21
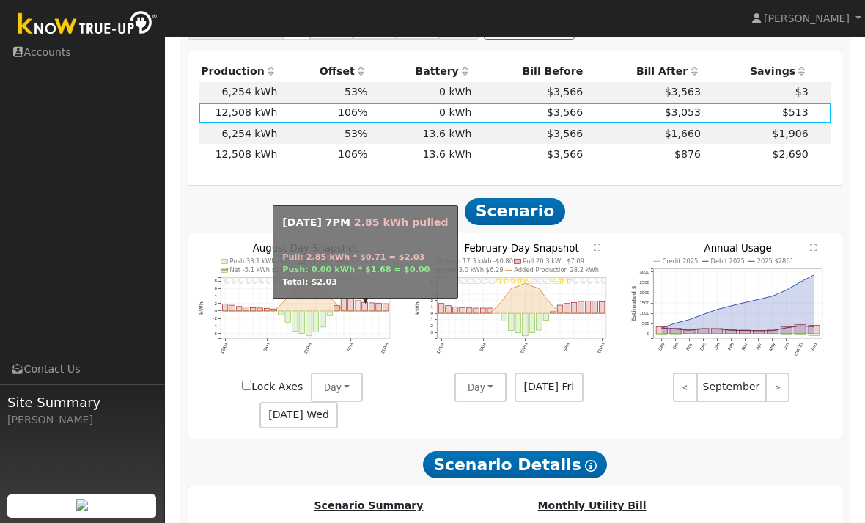
click at [359, 311] on rect "onclick=""" at bounding box center [358, 305] width 6 height 11
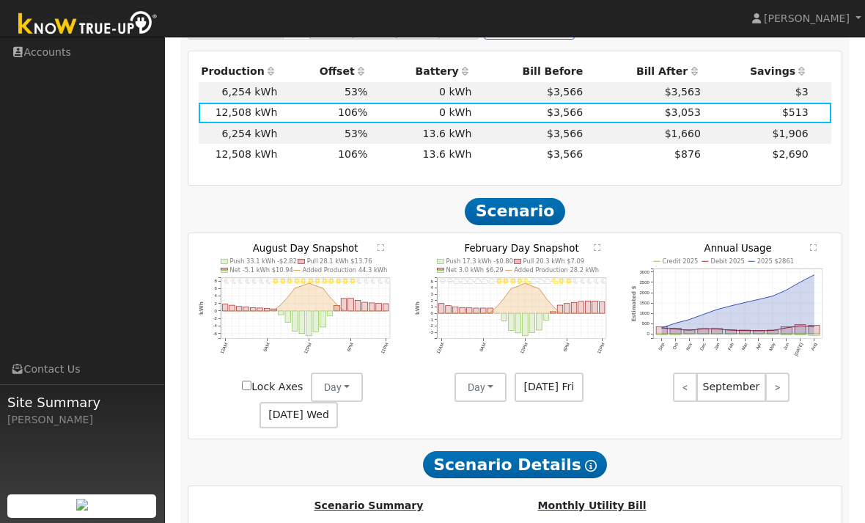
click at [429, 336] on icon "11PM - Clear 10PM - Clear 9PM - Clear 8PM - Clear 7PM - Clear 6PM - Clear 5PM -…" at bounding box center [515, 312] width 201 height 139
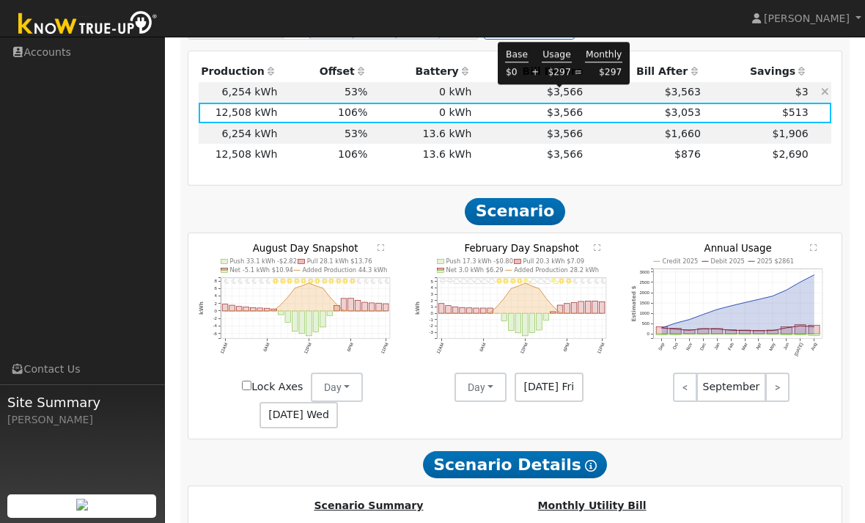
click at [575, 94] on span "$3,566" at bounding box center [565, 92] width 36 height 12
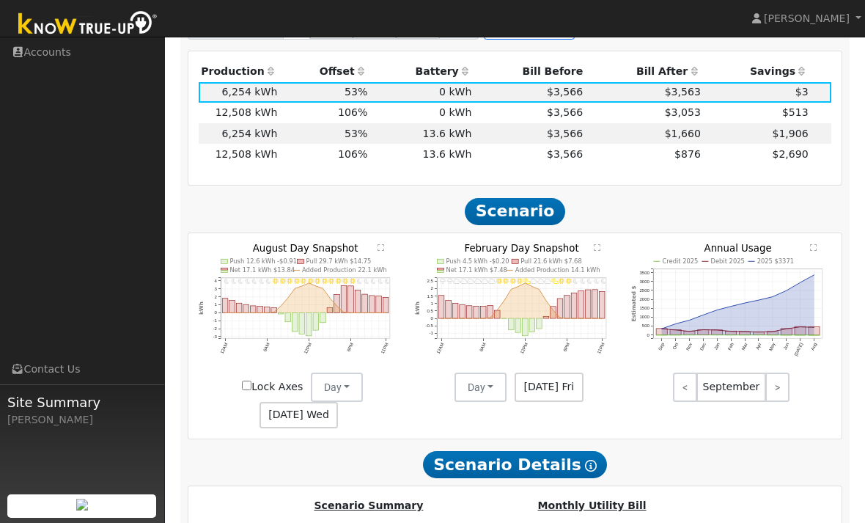
click at [389, 248] on icon "11PM - Clear 10PM - Clear 9PM - Clear 8PM - Clear 7PM - Clear 6PM - Clear 5PM -…" at bounding box center [299, 312] width 201 height 139
click at [388, 250] on icon "11PM - Clear 10PM - Clear 9PM - Clear 8PM - Clear 7PM - Clear 6PM - Clear 5PM -…" at bounding box center [299, 312] width 201 height 139
click at [389, 248] on icon "11PM - Clear 10PM - Clear 9PM - Clear 8PM - Clear 7PM - Clear 6PM - Clear 5PM -…" at bounding box center [299, 312] width 201 height 139
click at [356, 289] on icon "11PM - Clear 10PM - Clear 9PM - Clear 8PM - Clear 7PM - Clear 6PM - Clear 5PM -…" at bounding box center [299, 312] width 201 height 139
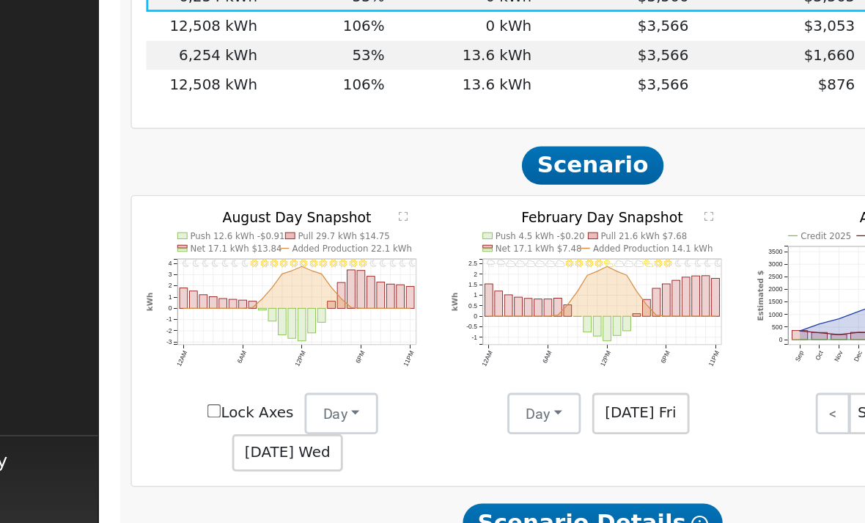
click at [378, 225] on text "" at bounding box center [381, 228] width 7 height 7
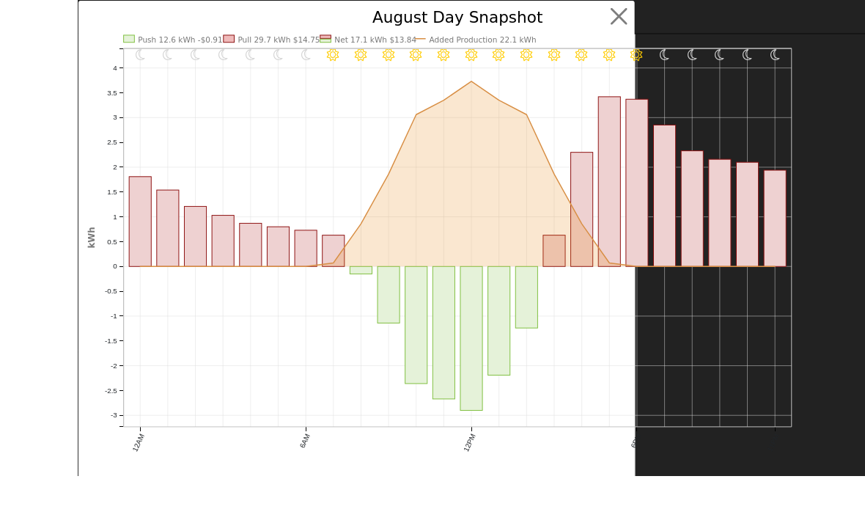
scroll to position [771, 0]
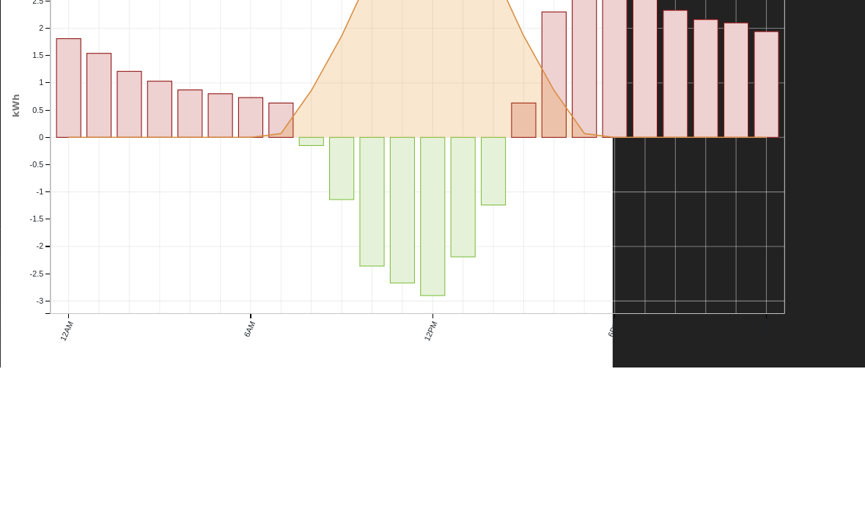
click at [598, 15] on icon "11PM - Clear 10PM - Clear 9PM - Clear 8PM - Clear 7PM - Clear 6PM - Clear 5PM -…" at bounding box center [405, 274] width 789 height 526
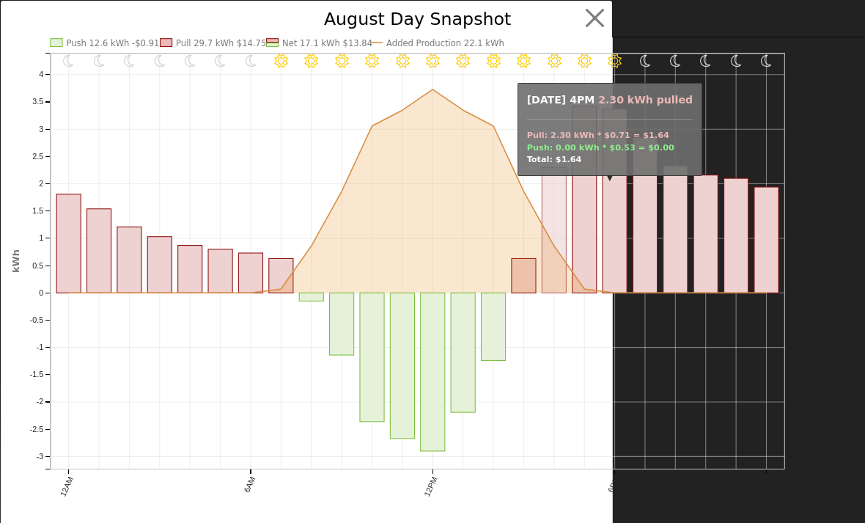
click at [603, 26] on button "button" at bounding box center [595, 18] width 28 height 28
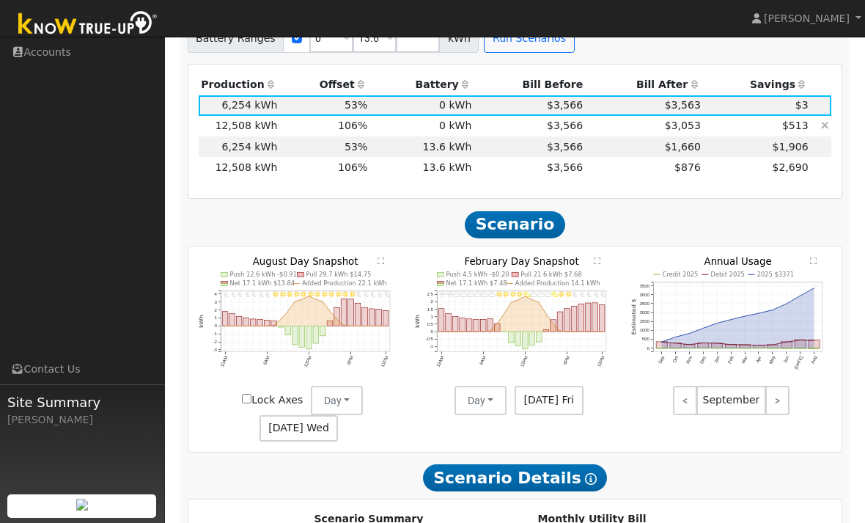
click at [506, 125] on td "$3,566" at bounding box center [529, 126] width 111 height 21
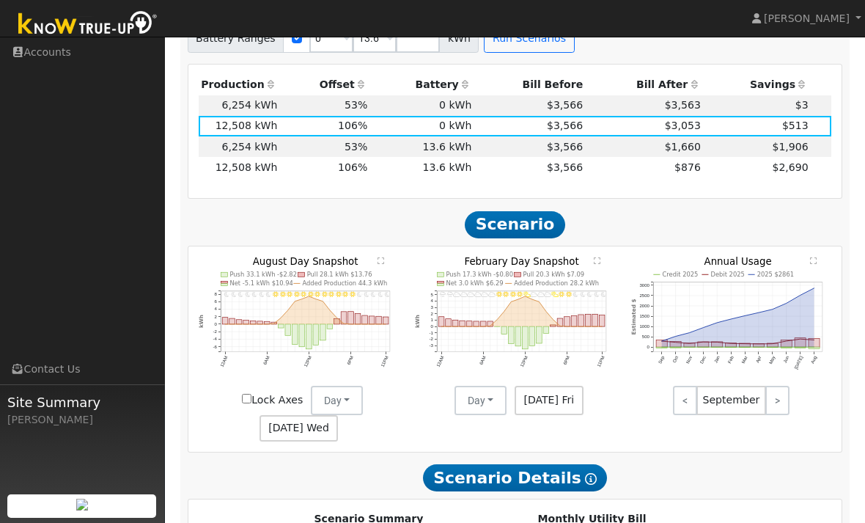
click at [384, 260] on text "" at bounding box center [381, 260] width 7 height 7
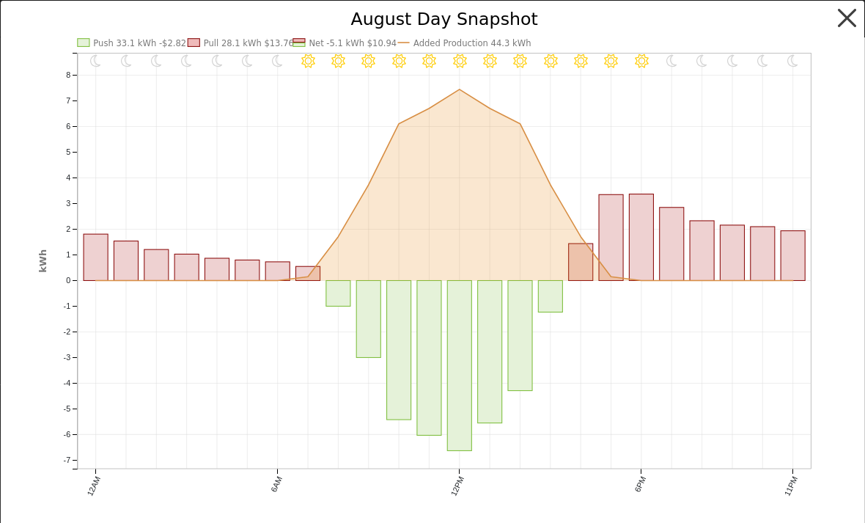
click at [855, 11] on button "button" at bounding box center [847, 18] width 28 height 28
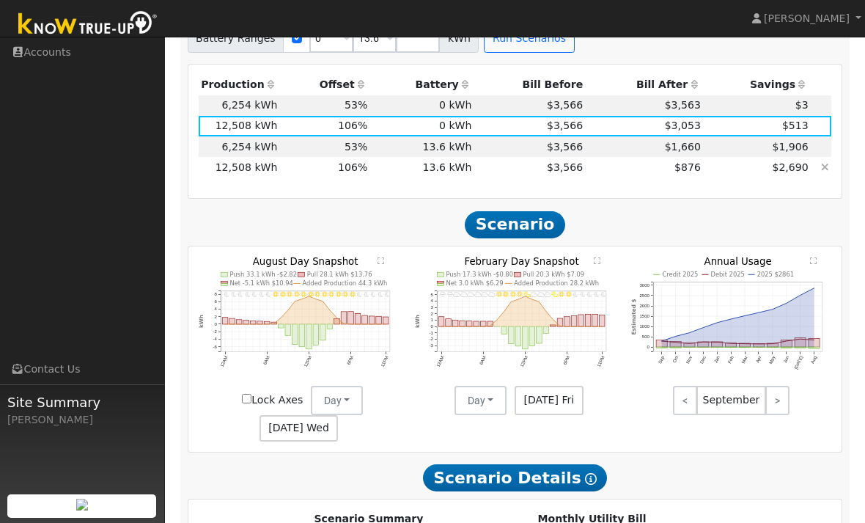
click at [608, 169] on td "$876" at bounding box center [645, 167] width 118 height 21
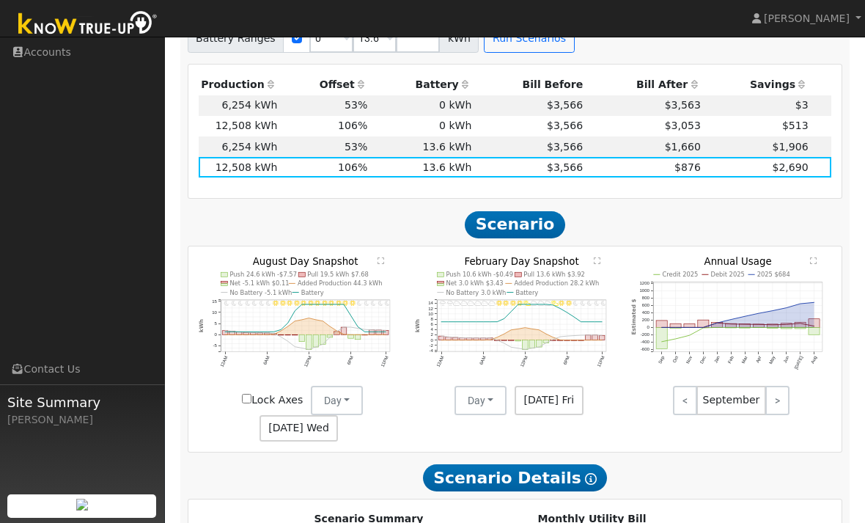
click at [388, 263] on icon "11PM - Clear 10PM - Clear 9PM - Clear 8PM - Clear 7PM - Clear 6PM - Clear 5PM -…" at bounding box center [299, 329] width 201 height 144
click at [388, 258] on div "11PM - Clear 10PM - Clear 9PM - Clear 8PM - Clear 7PM - Clear 6PM - Clear 5PM -…" at bounding box center [515, 348] width 654 height 205
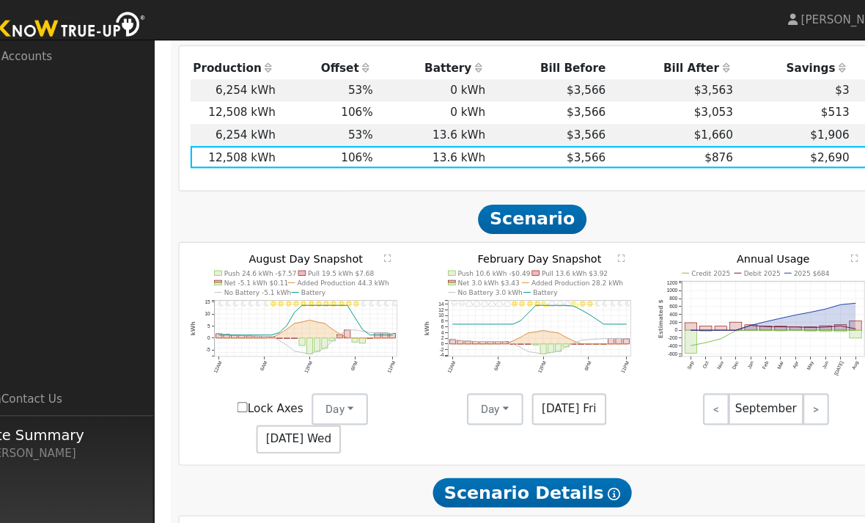
scroll to position [948, 0]
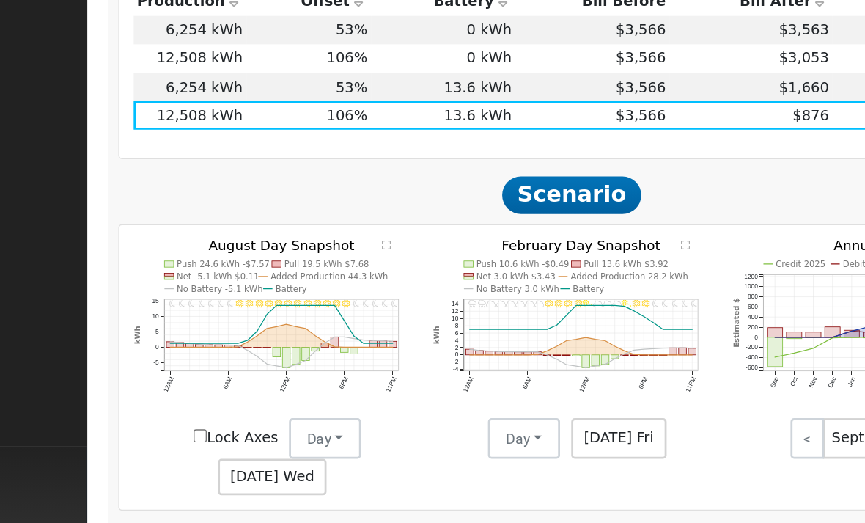
click at [284, 224] on div "11PM - Clear 10PM - Clear 9PM - Clear 8PM - Clear 7PM - Clear 6PM - Clear 5PM -…" at bounding box center [515, 326] width 654 height 205
click at [378, 235] on text "" at bounding box center [381, 238] width 7 height 7
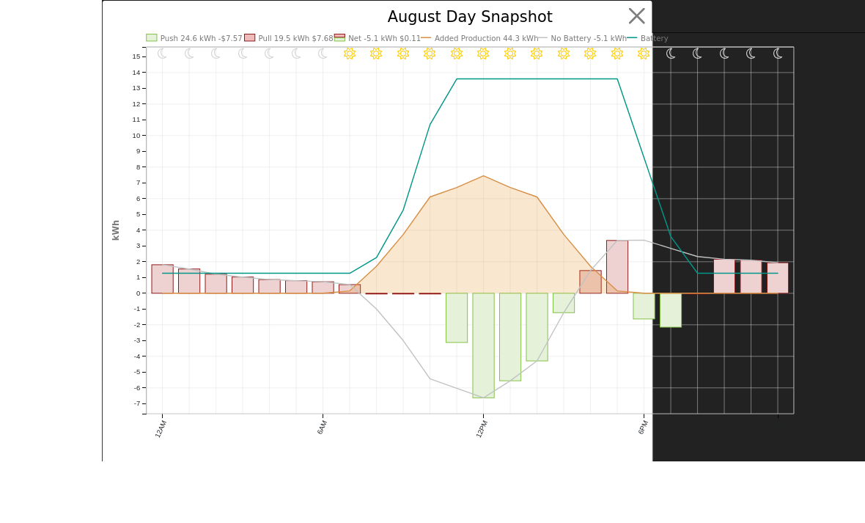
scroll to position [811, 0]
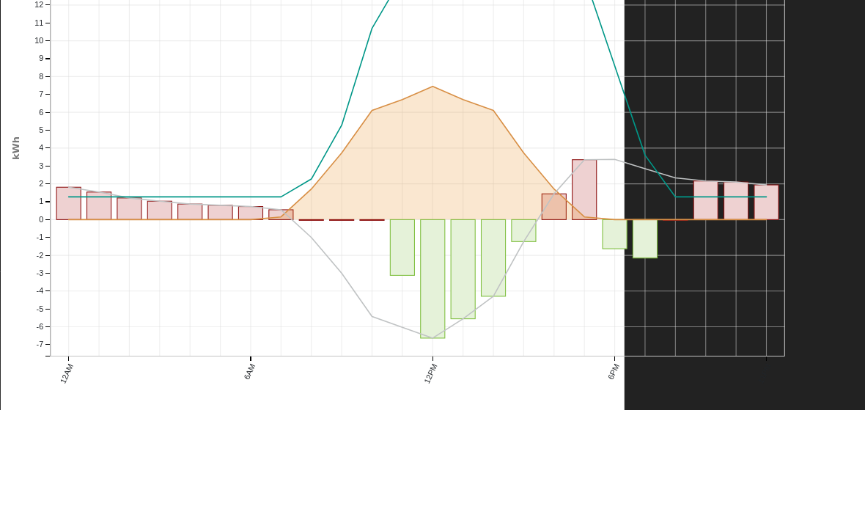
click at [624, 21] on icon "11PM - Clear 10PM - Clear 9PM - Clear 8PM - Clear 7PM - Clear 6PM - Clear 5PM -…" at bounding box center [405, 274] width 789 height 526
click at [615, 26] on icon "11PM - Clear 10PM - Clear 9PM - Clear 8PM - Clear 7PM - Clear 6PM - Clear 5PM -…" at bounding box center [405, 274] width 789 height 526
click at [613, 16] on icon "11PM - Clear 10PM - Clear 9PM - Clear 8PM - Clear 7PM - Clear 6PM - Clear 5PM -…" at bounding box center [405, 274] width 789 height 526
click at [606, 118] on line at bounding box center [418, 118] width 734 height 0
click at [606, 15] on icon "11PM - Clear 10PM - Clear 9PM - Clear 8PM - Clear 7PM - Clear 6PM - Clear 5PM -…" at bounding box center [405, 274] width 789 height 526
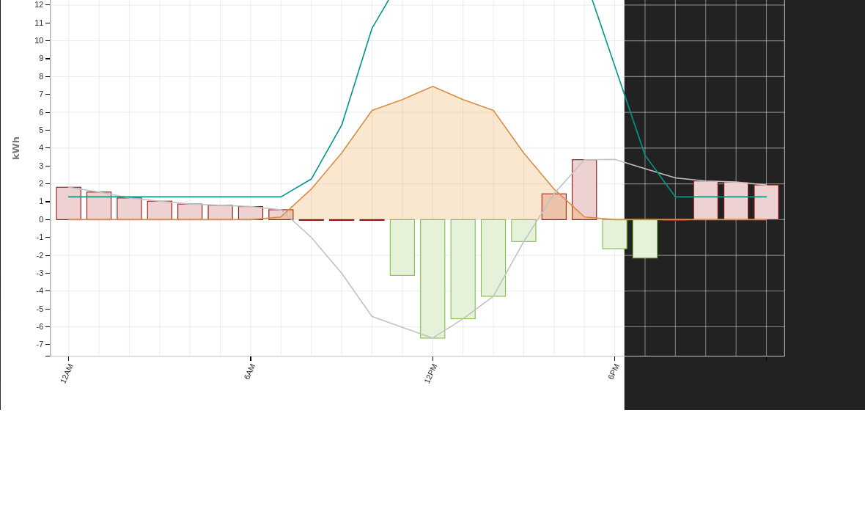
click at [621, 12] on icon "11PM - Clear 10PM - Clear 9PM - Clear 8PM - Clear 7PM - Clear 6PM - Clear 5PM -…" at bounding box center [405, 274] width 789 height 526
click at [605, 20] on icon "11PM - Clear 10PM - Clear 9PM - Clear 8PM - Clear 7PM - Clear 6PM - Clear 5PM -…" at bounding box center [405, 274] width 789 height 526
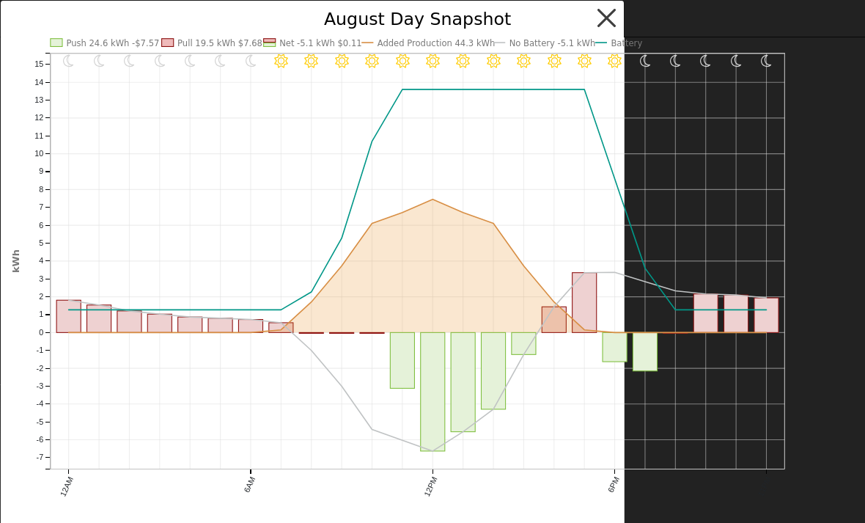
click at [615, 16] on button "button" at bounding box center [607, 18] width 28 height 28
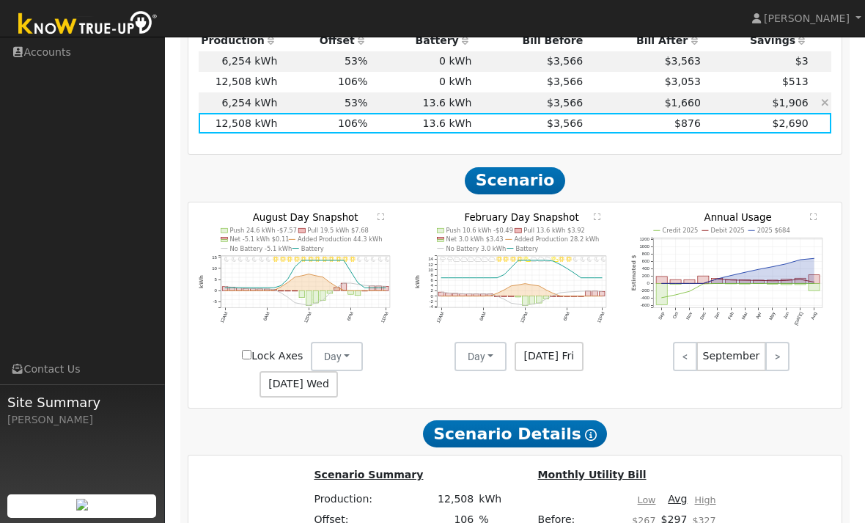
click at [510, 106] on td "$3,566" at bounding box center [529, 102] width 111 height 21
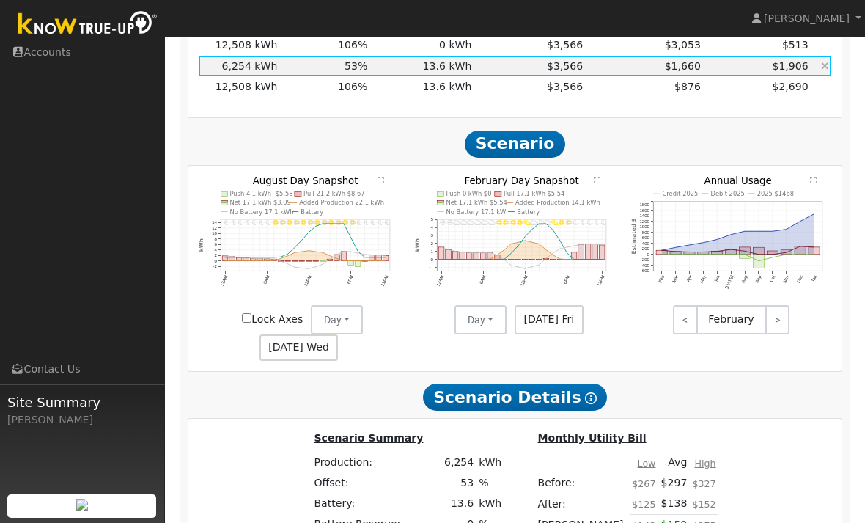
scroll to position [988, 0]
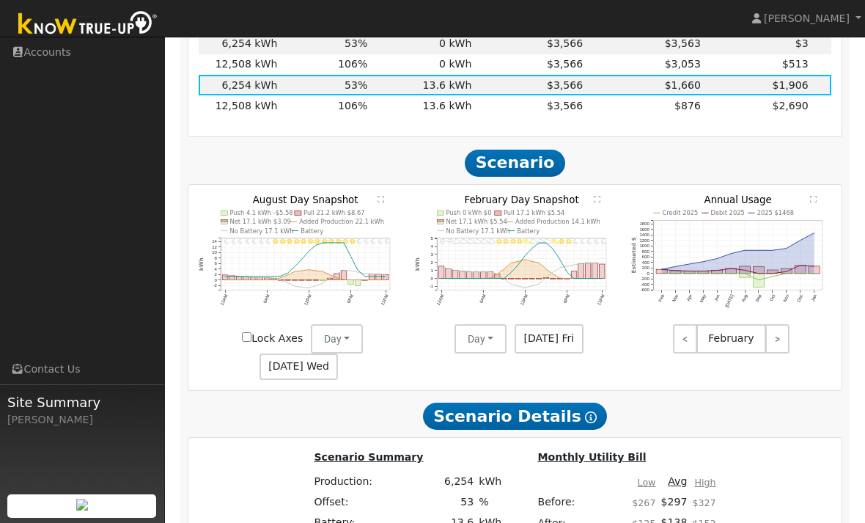
click at [381, 202] on text "" at bounding box center [381, 198] width 7 height 7
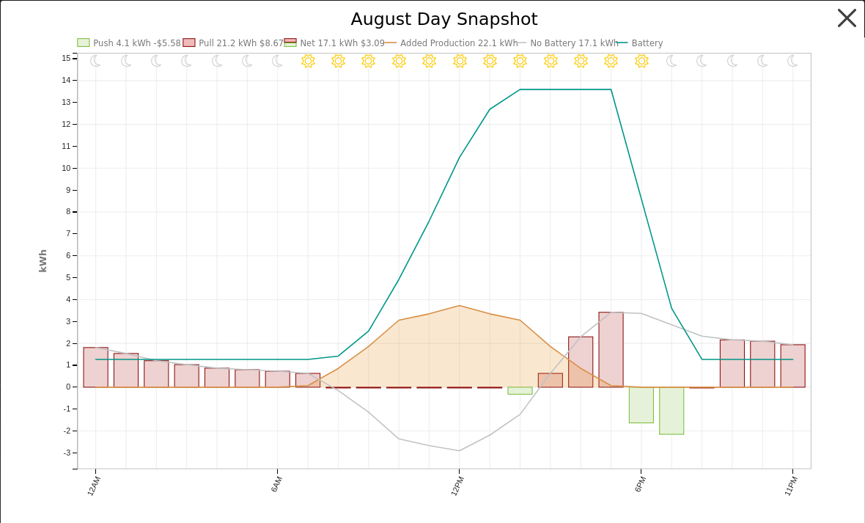
click at [846, 15] on button "button" at bounding box center [847, 18] width 28 height 28
